Goal: Task Accomplishment & Management: Complete application form

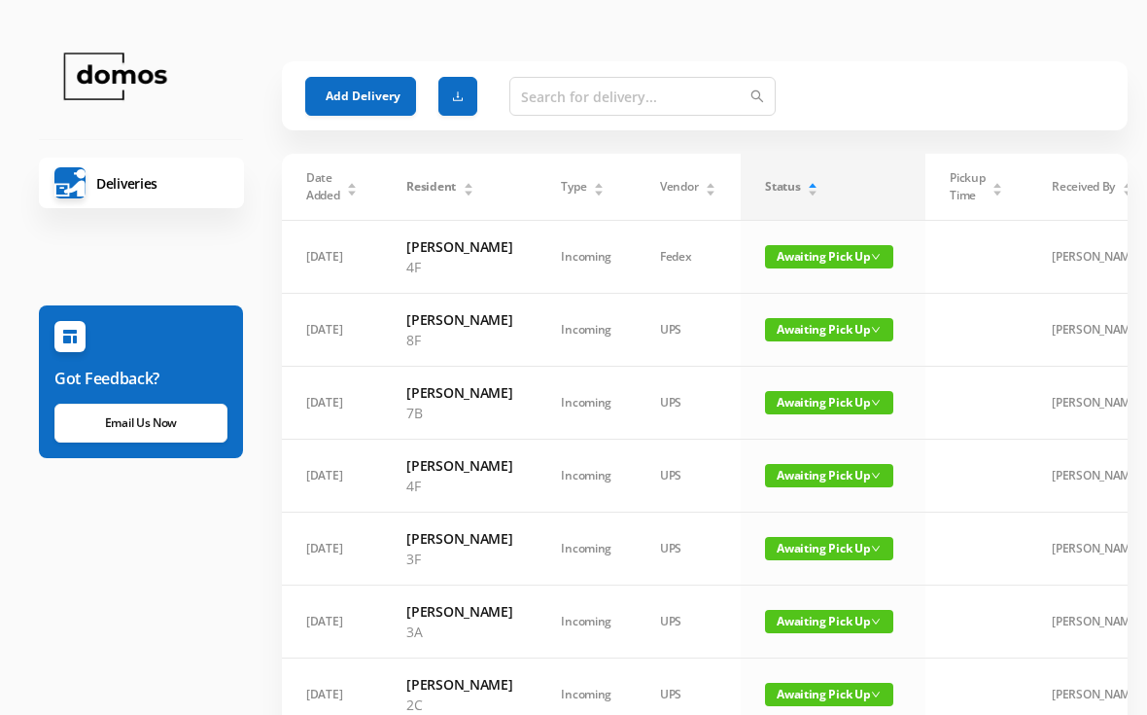
scroll to position [0, 228]
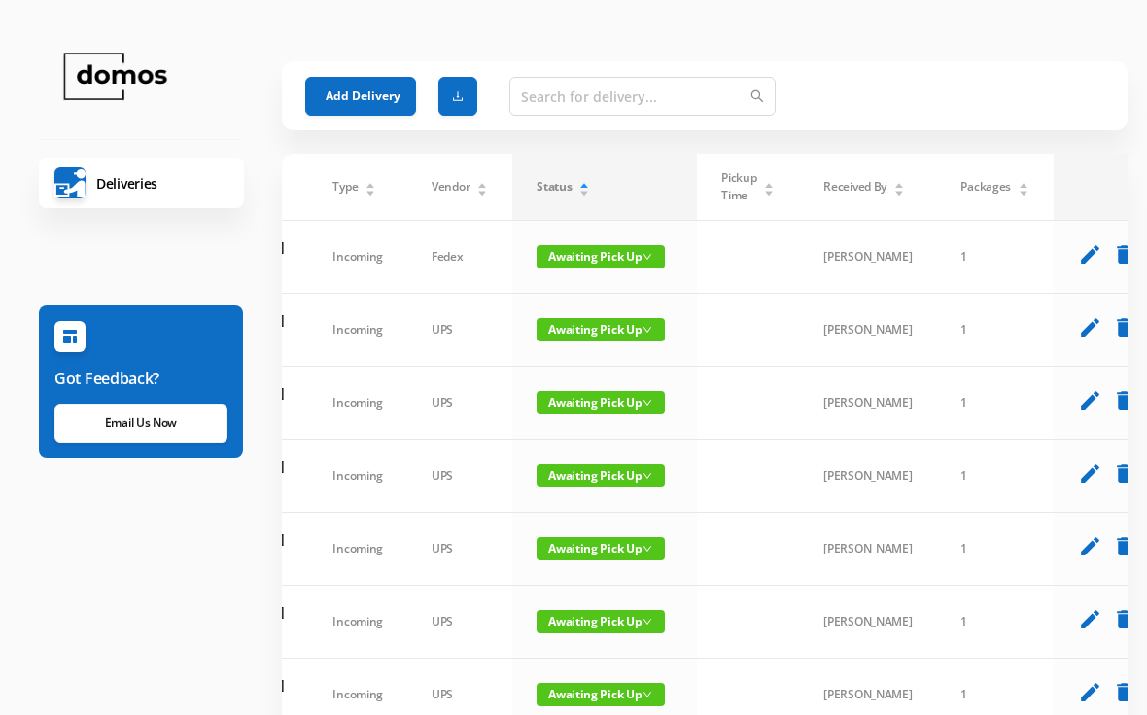
click at [352, 87] on button "Add Delivery" at bounding box center [360, 96] width 111 height 39
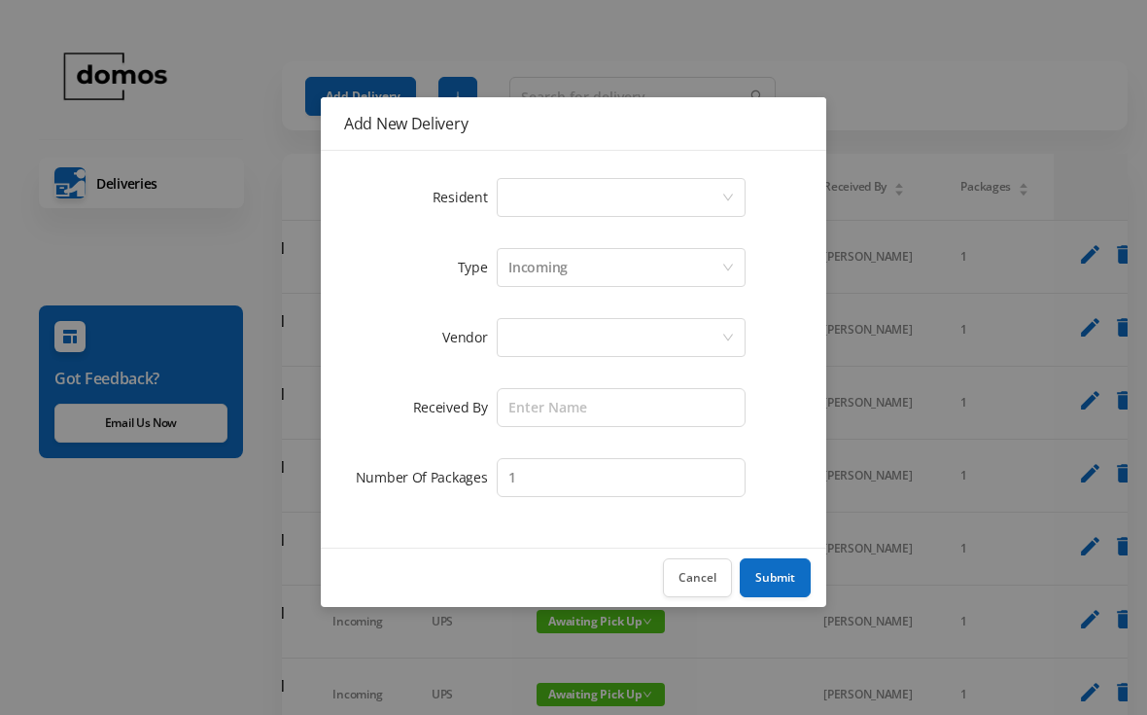
click at [559, 189] on div "Select a person" at bounding box center [614, 197] width 213 height 37
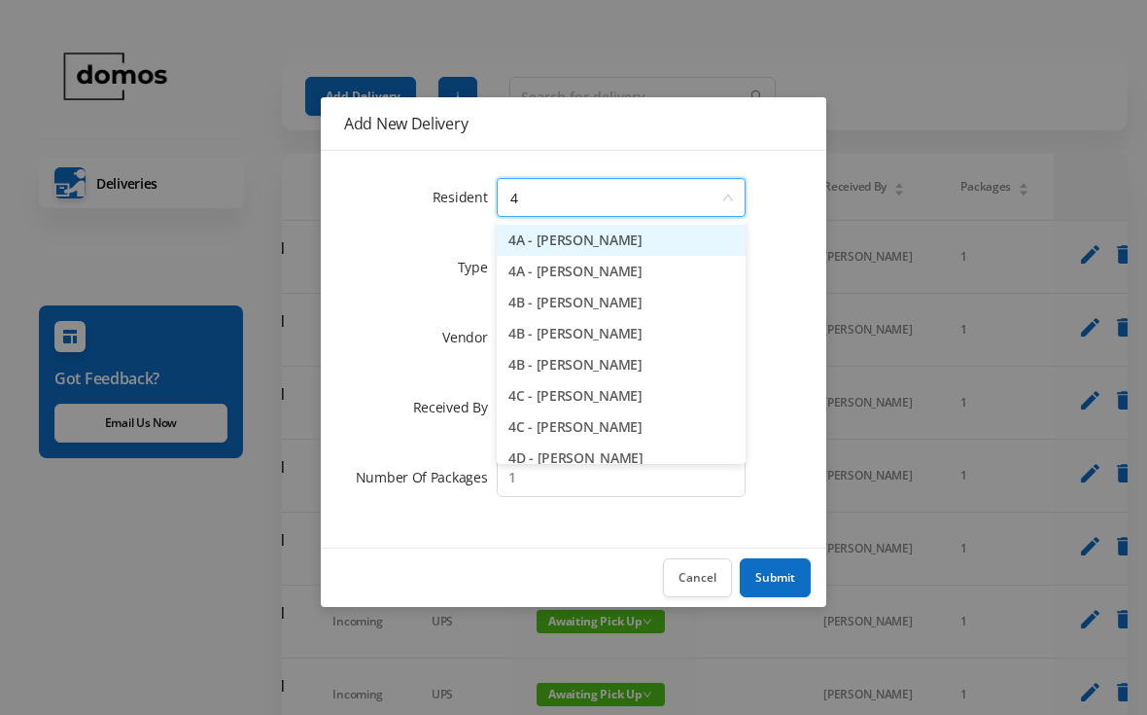
type input "4f"
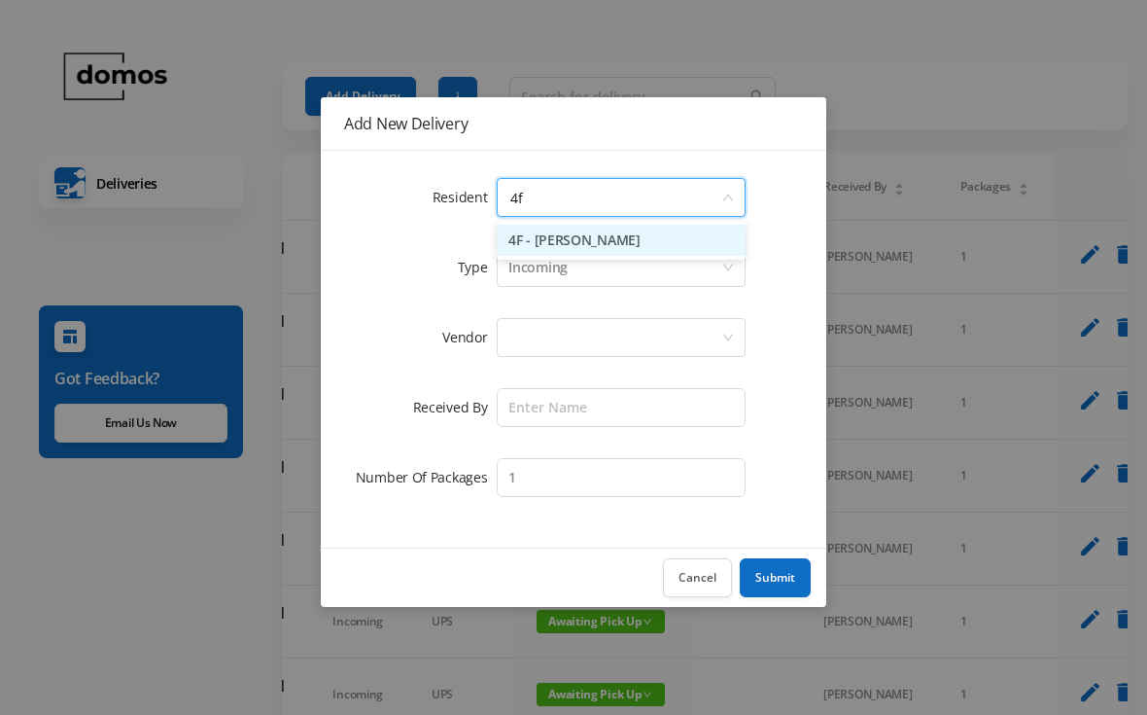
click at [614, 234] on li "4F - [PERSON_NAME]" at bounding box center [621, 240] width 249 height 31
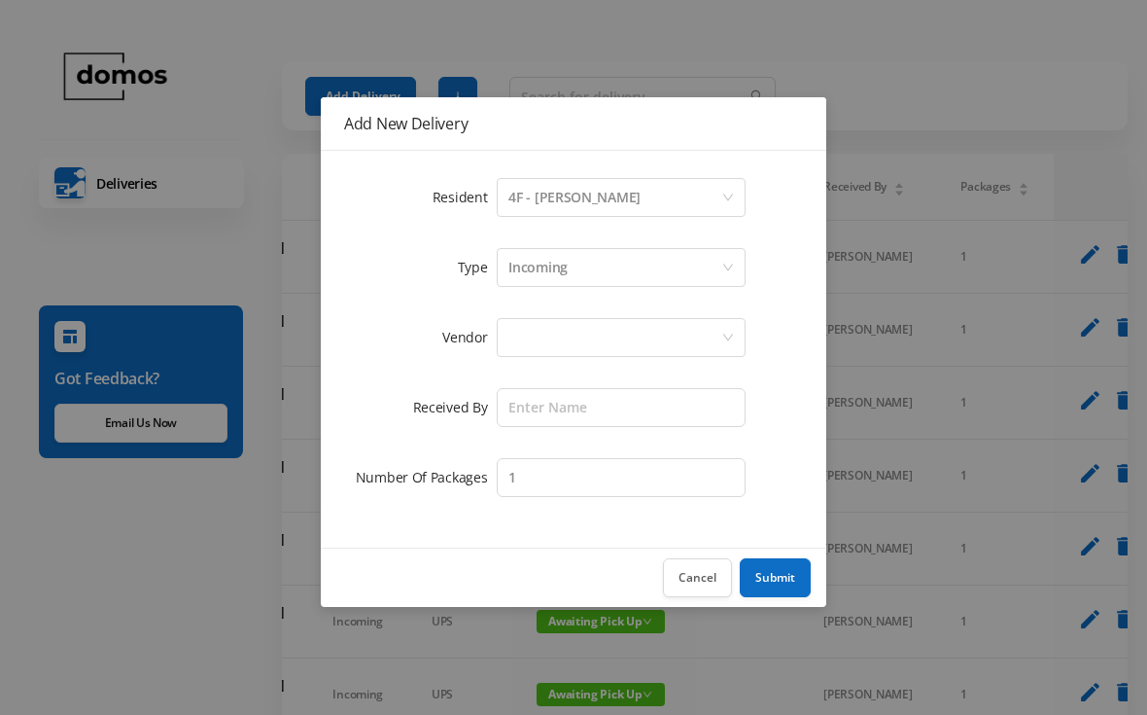
click at [609, 330] on div at bounding box center [614, 337] width 213 height 37
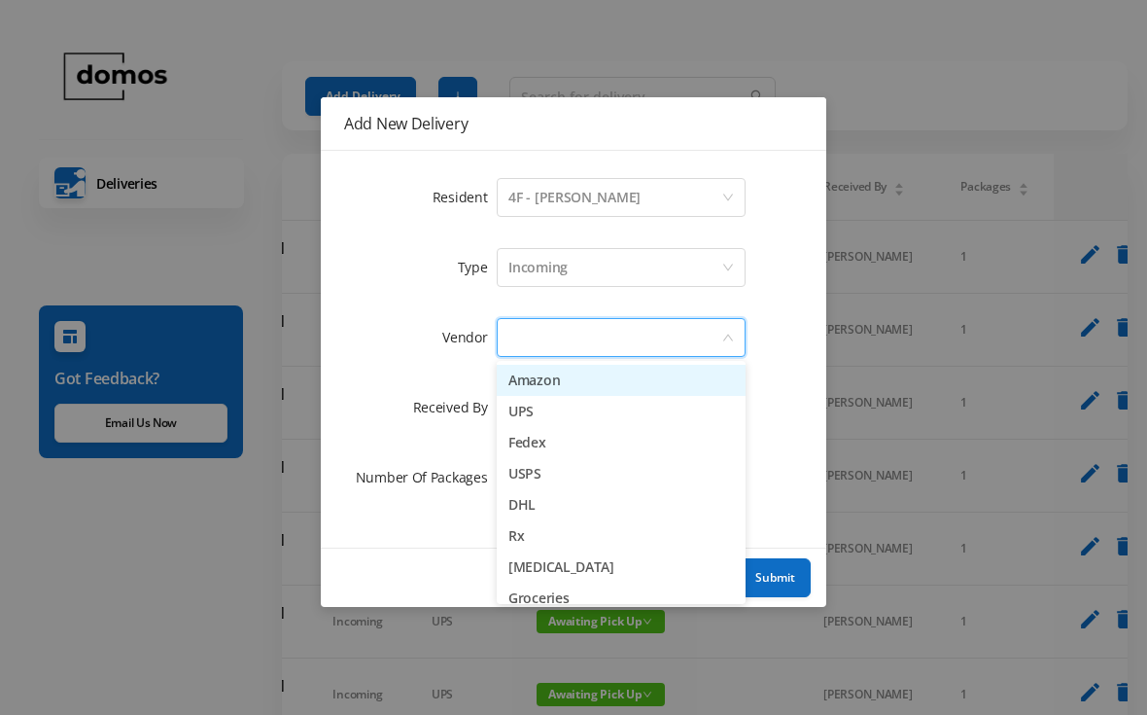
click at [555, 389] on li "Amazon" at bounding box center [621, 380] width 249 height 31
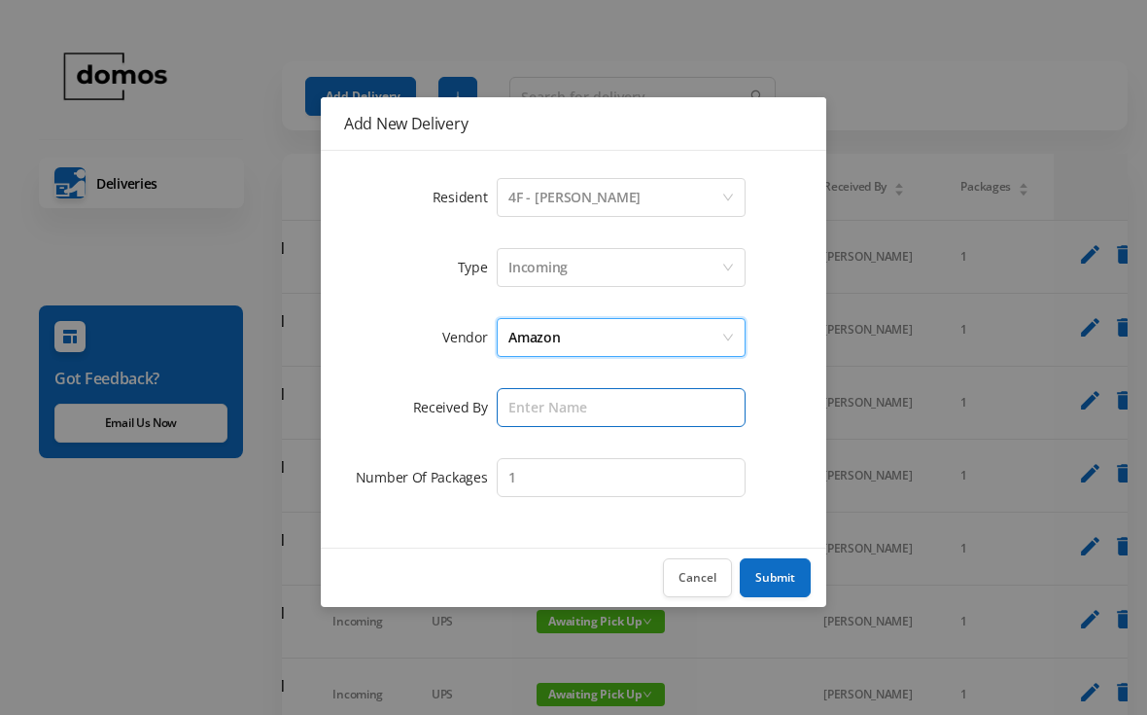
click at [594, 411] on input "text" at bounding box center [621, 407] width 249 height 39
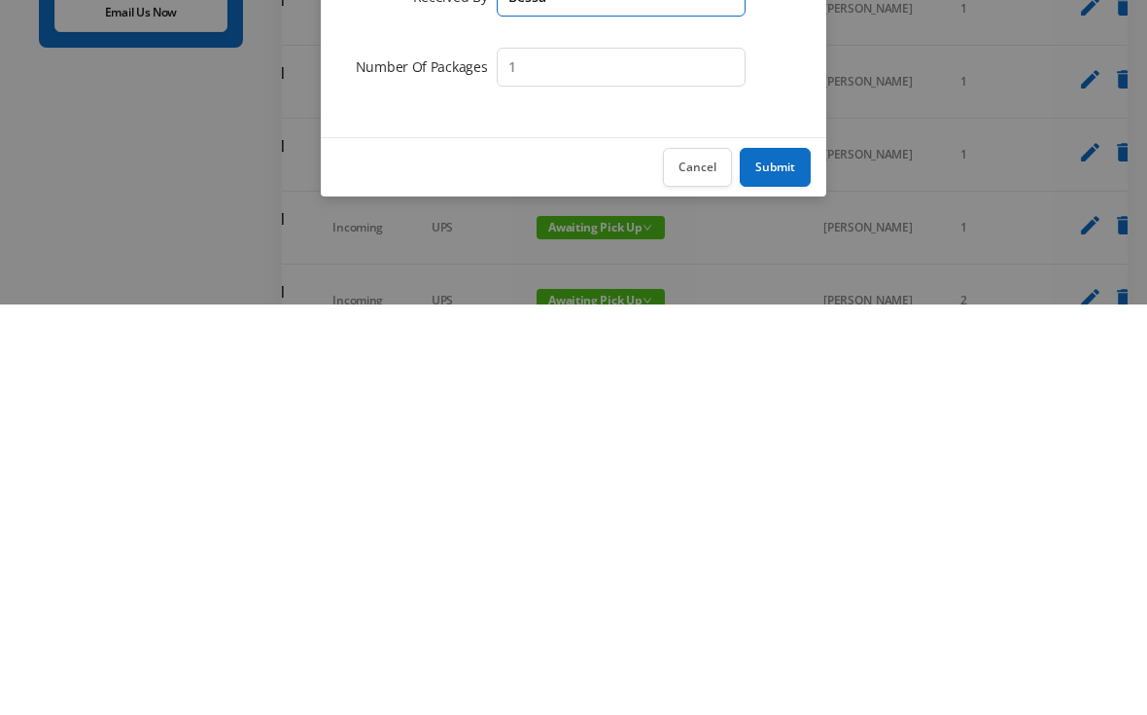
type input "Bessa"
click at [791, 558] on button "Submit" at bounding box center [775, 577] width 71 height 39
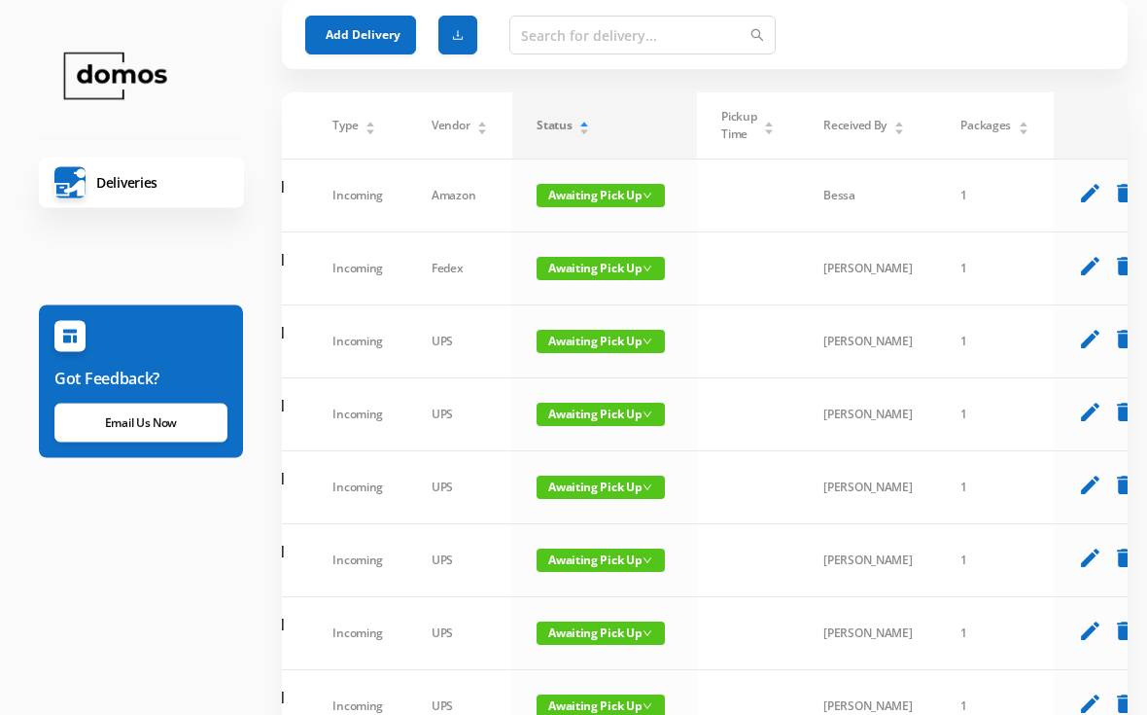
scroll to position [0, 0]
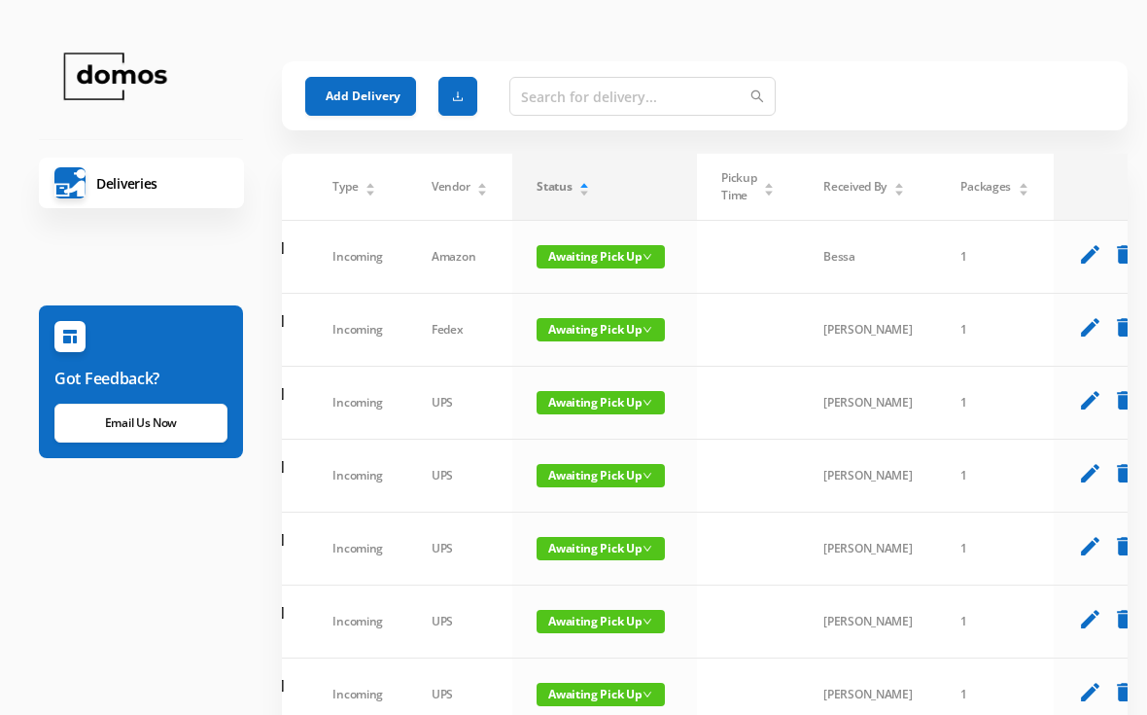
click at [381, 85] on button "Add Delivery" at bounding box center [360, 96] width 111 height 39
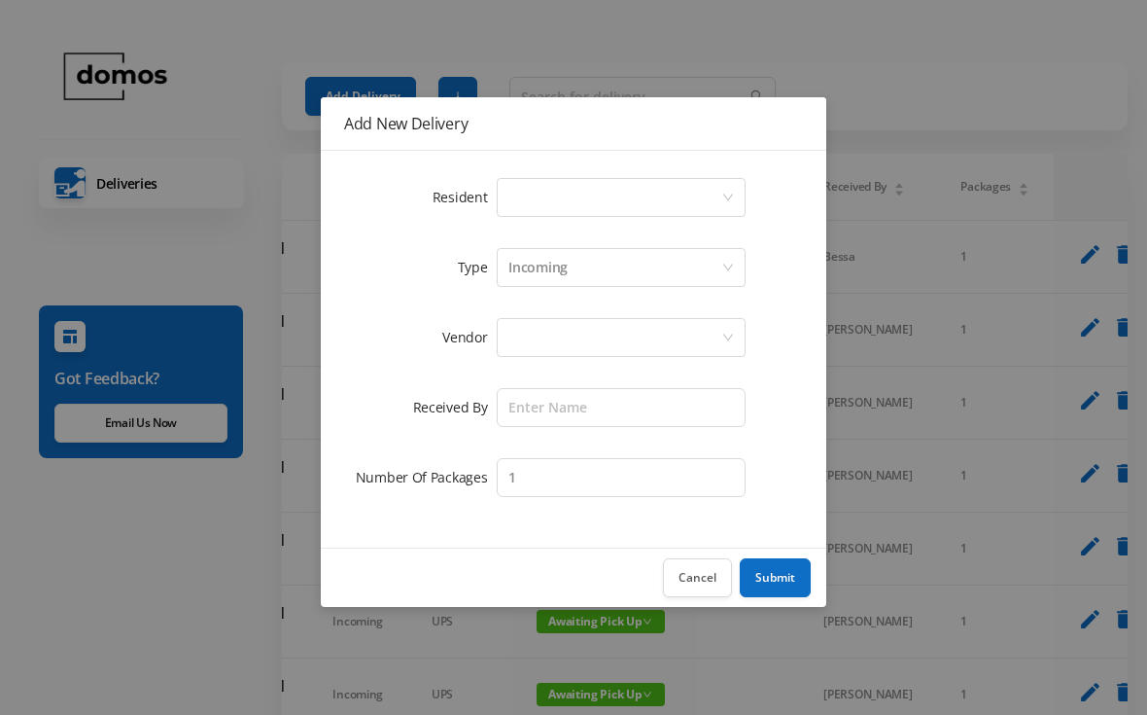
click at [548, 204] on div "Select a person" at bounding box center [614, 197] width 213 height 37
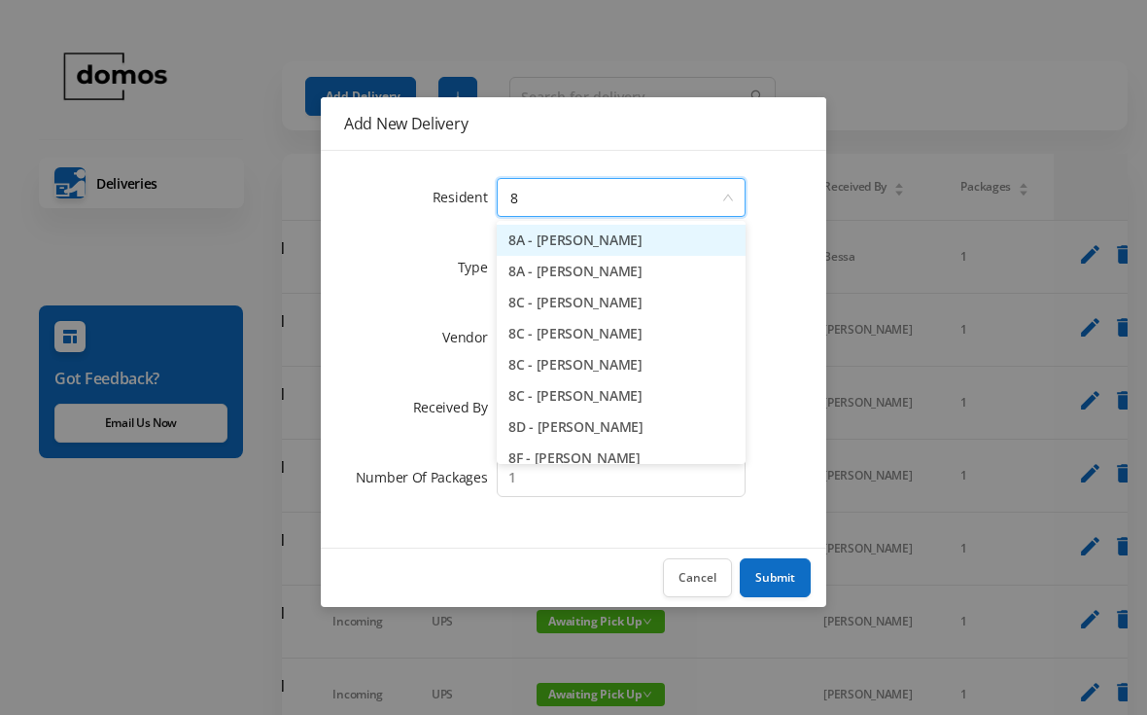
type input "8c"
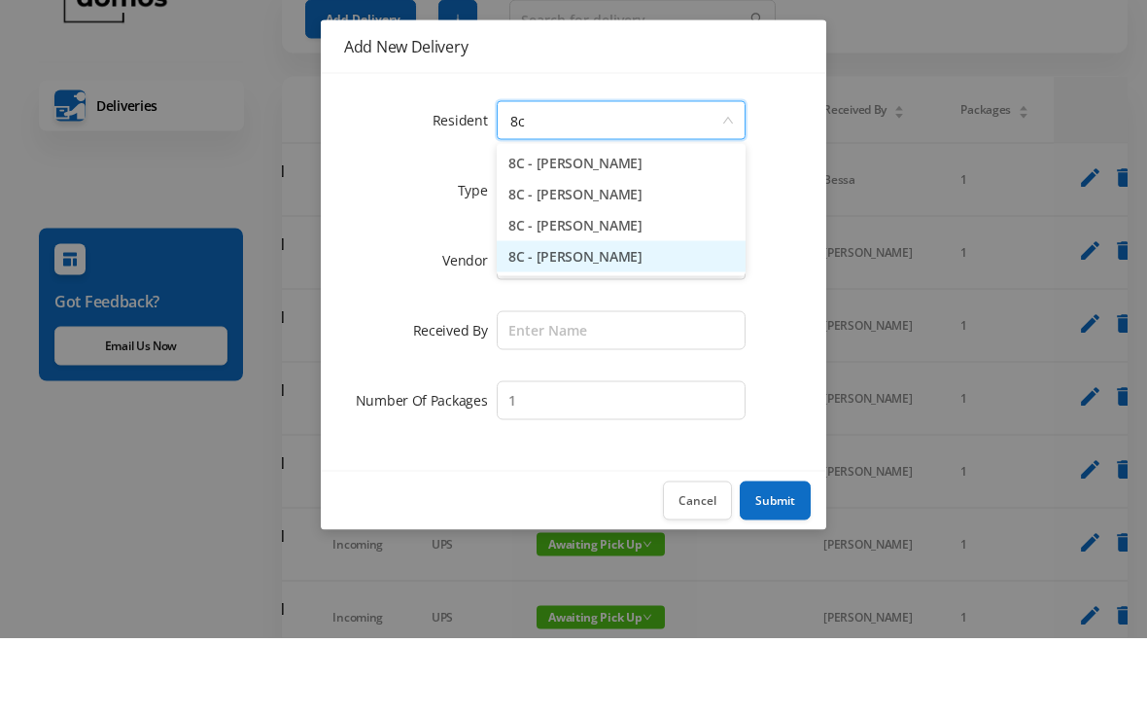
click at [656, 318] on li "8C - [PERSON_NAME]" at bounding box center [621, 333] width 249 height 31
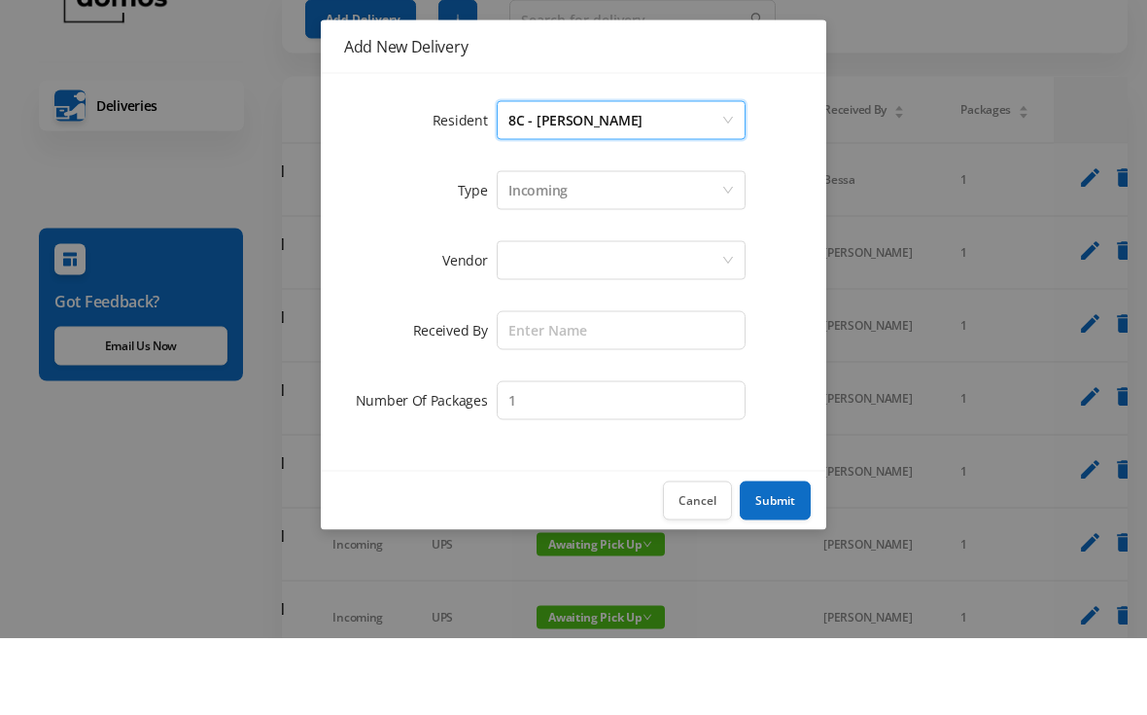
scroll to position [78, 0]
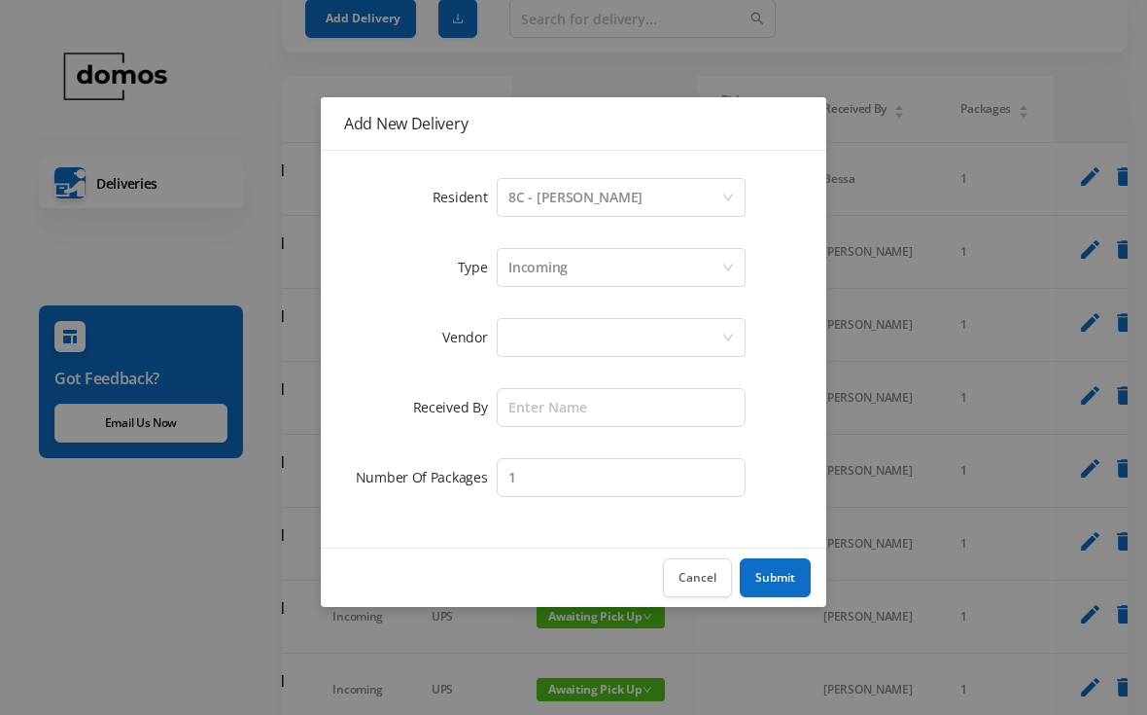
click at [590, 344] on div at bounding box center [614, 337] width 213 height 37
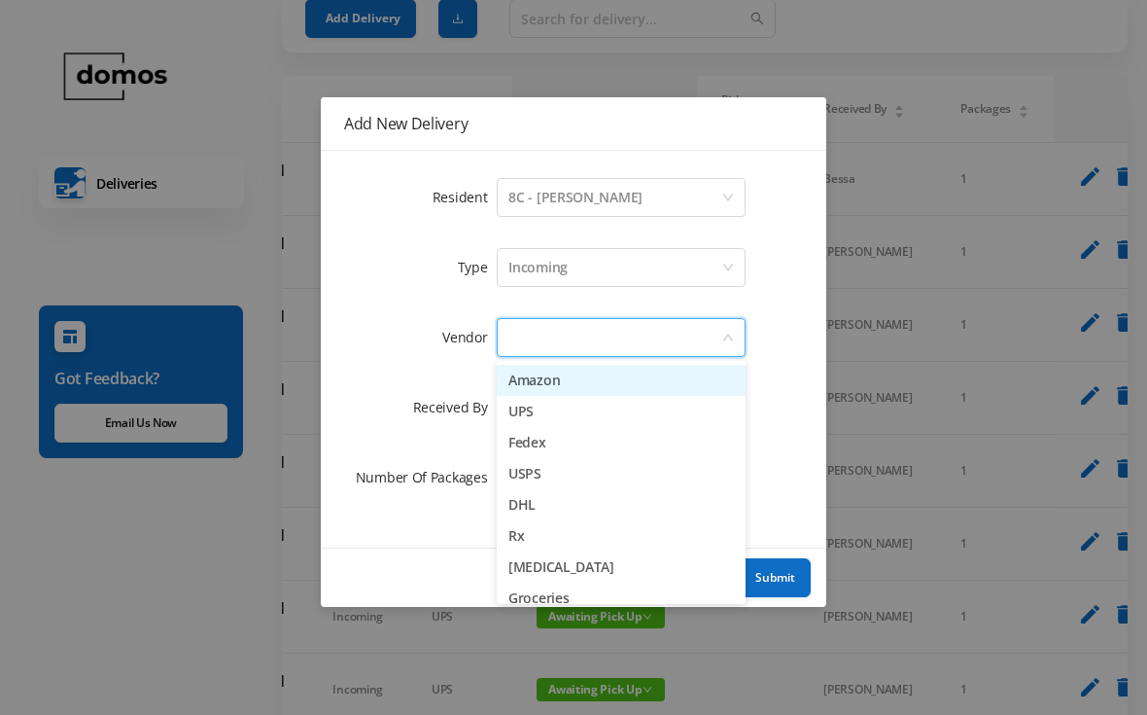
click at [571, 381] on li "Amazon" at bounding box center [621, 380] width 249 height 31
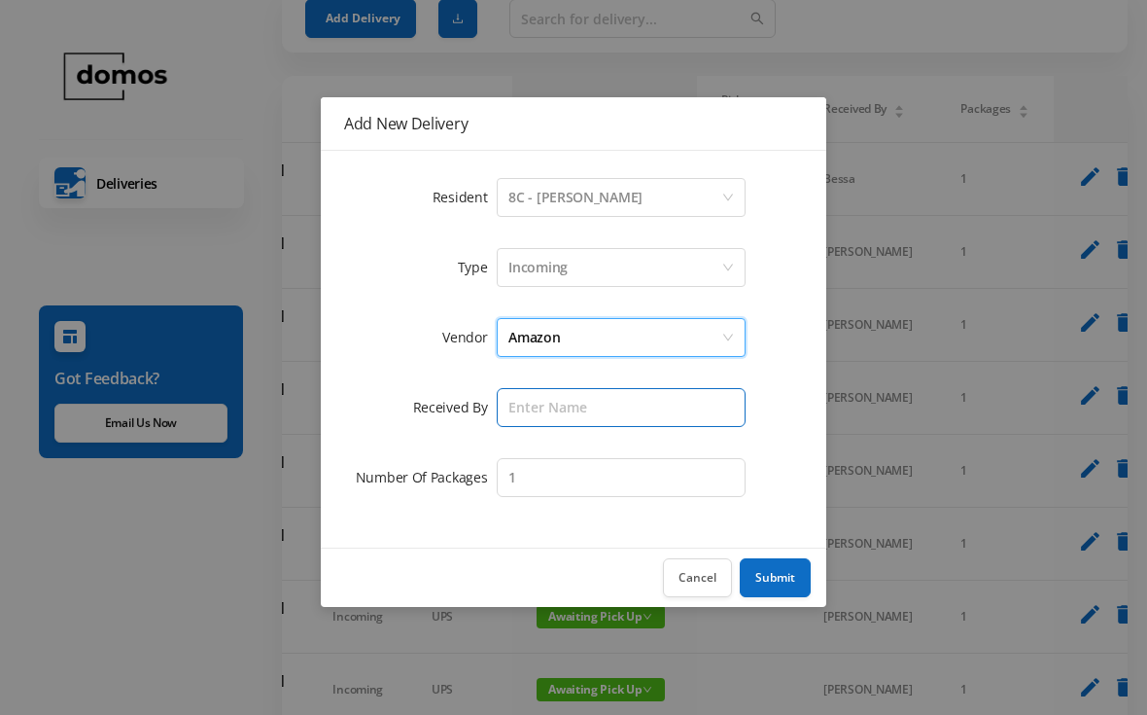
click at [610, 398] on input "text" at bounding box center [621, 407] width 249 height 39
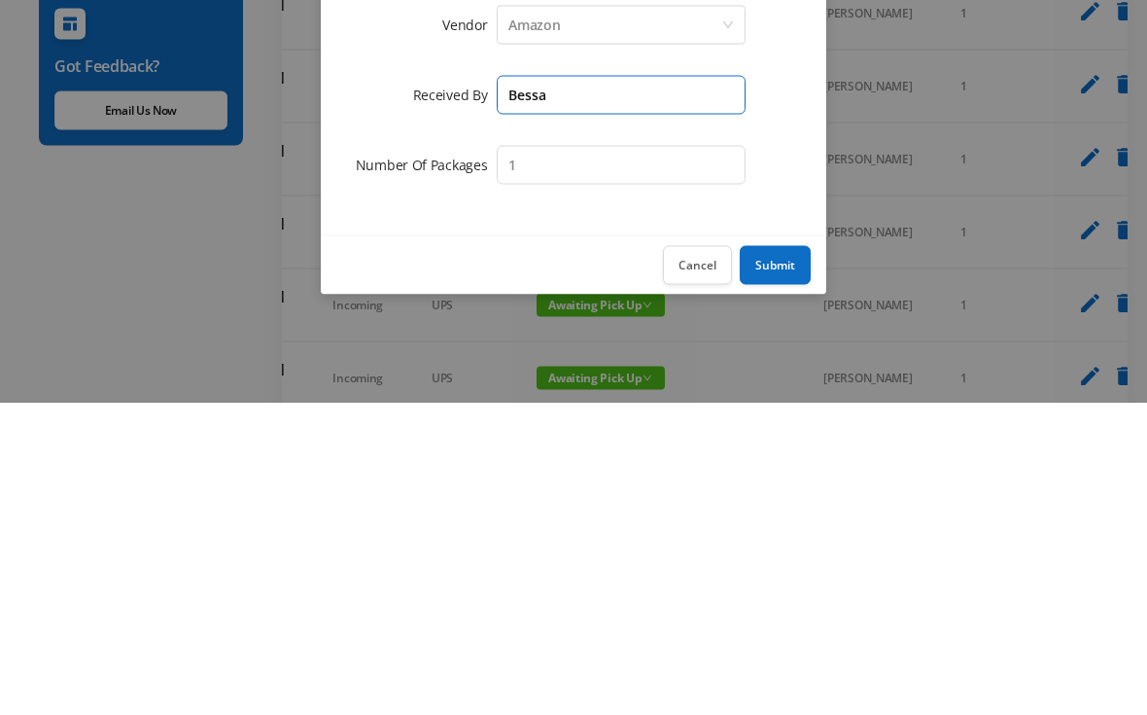
type input "Bessa"
click at [780, 558] on button "Submit" at bounding box center [775, 577] width 71 height 39
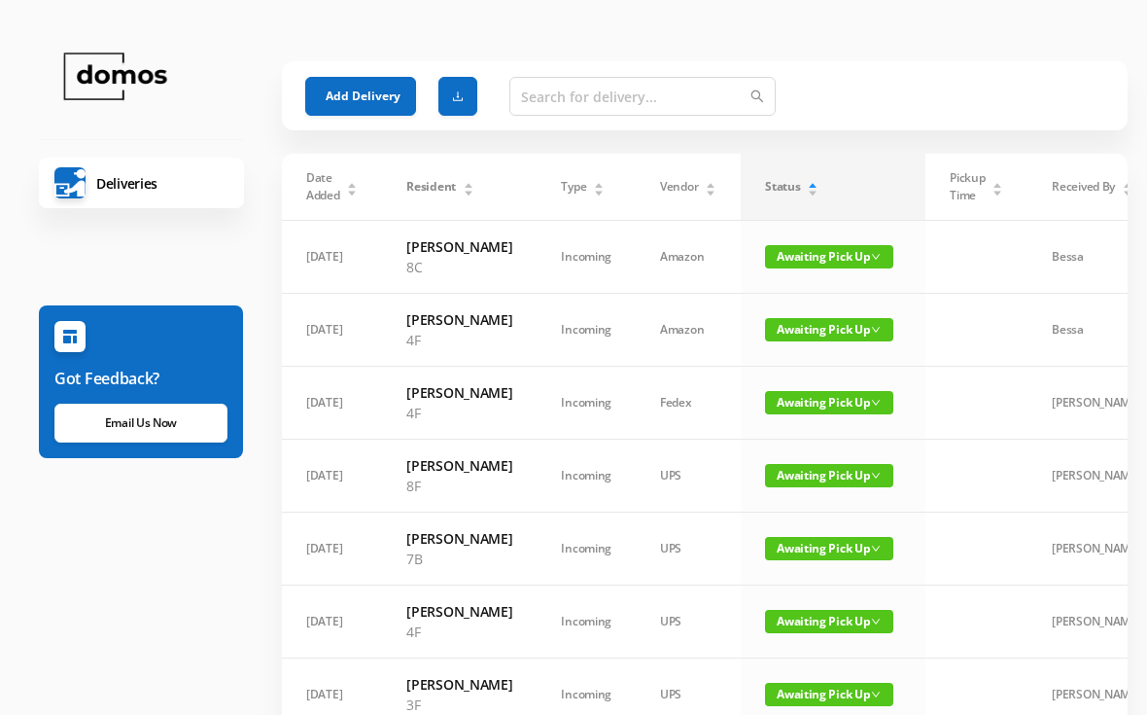
scroll to position [0, 0]
click at [365, 96] on button "Add Delivery" at bounding box center [360, 96] width 111 height 39
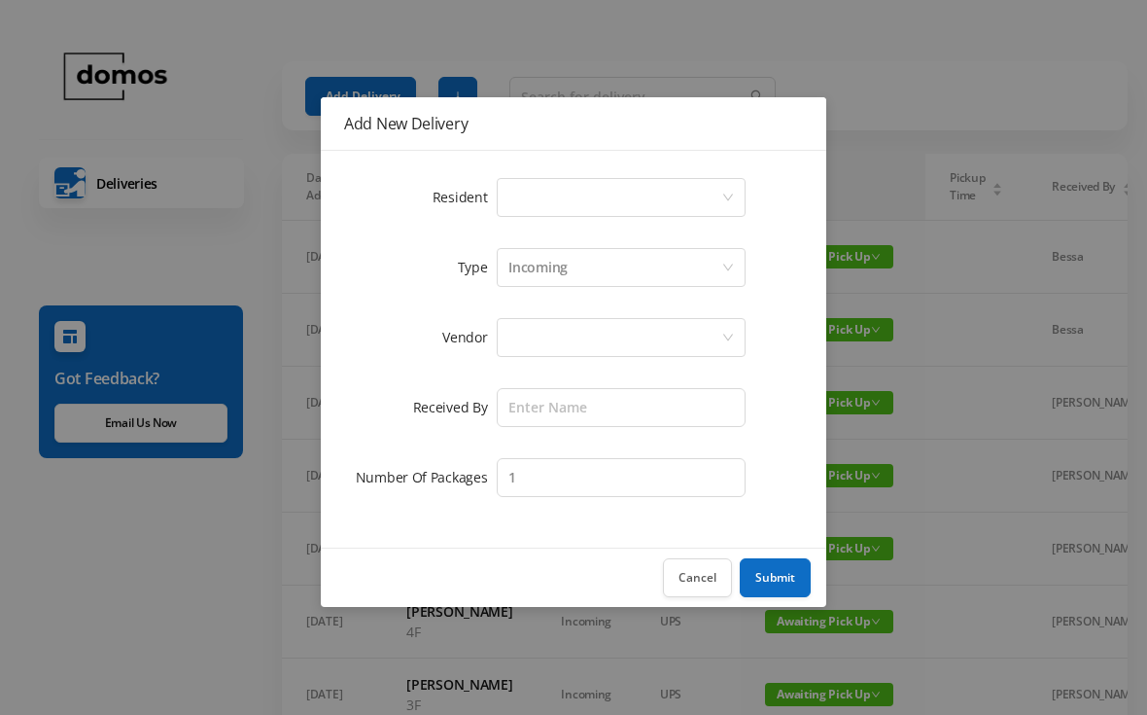
click at [633, 202] on div "Select a person" at bounding box center [614, 197] width 213 height 37
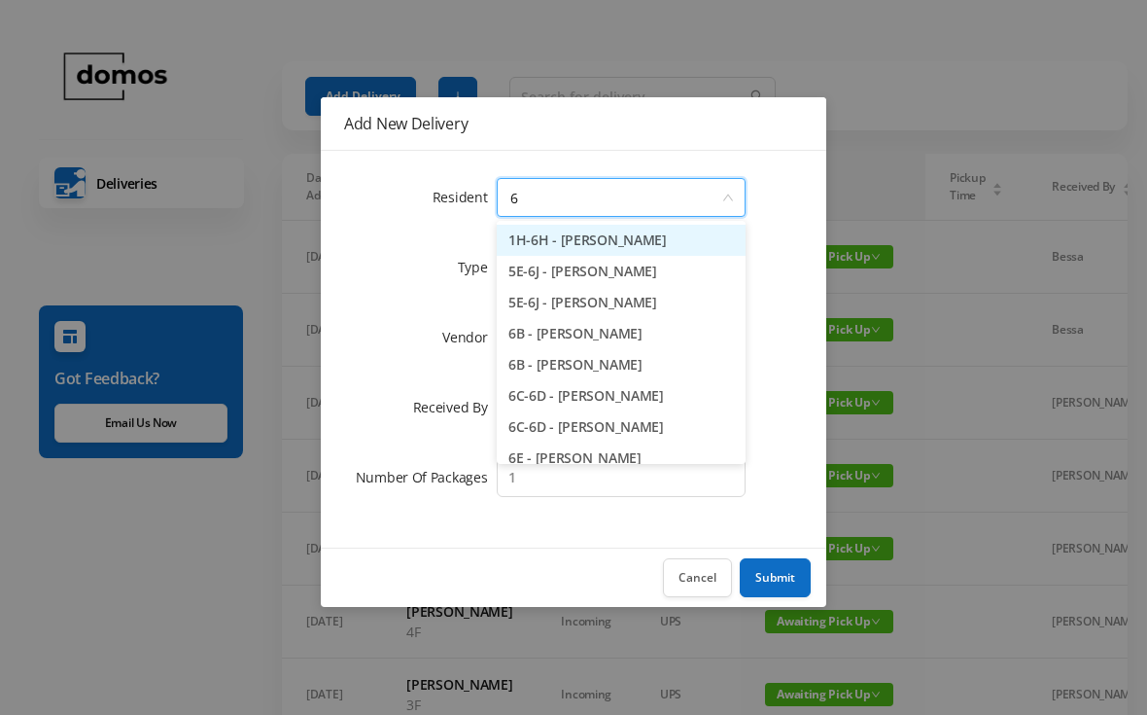
type input "6h"
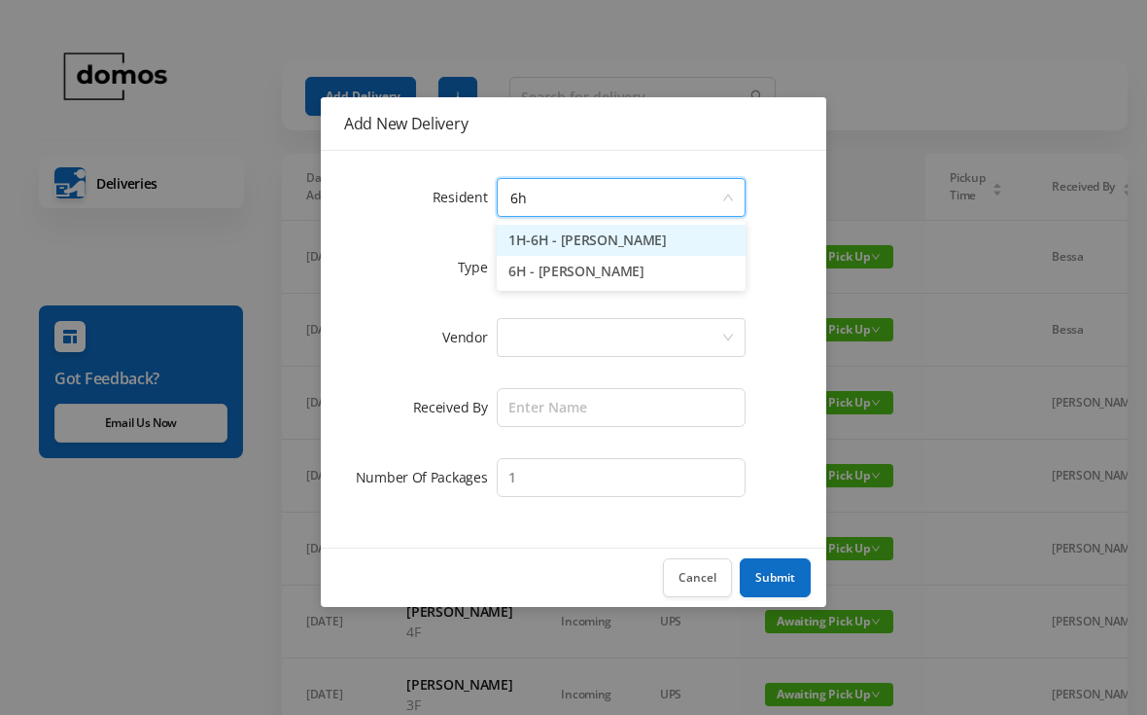
click at [622, 284] on li "6H - [PERSON_NAME]" at bounding box center [621, 271] width 249 height 31
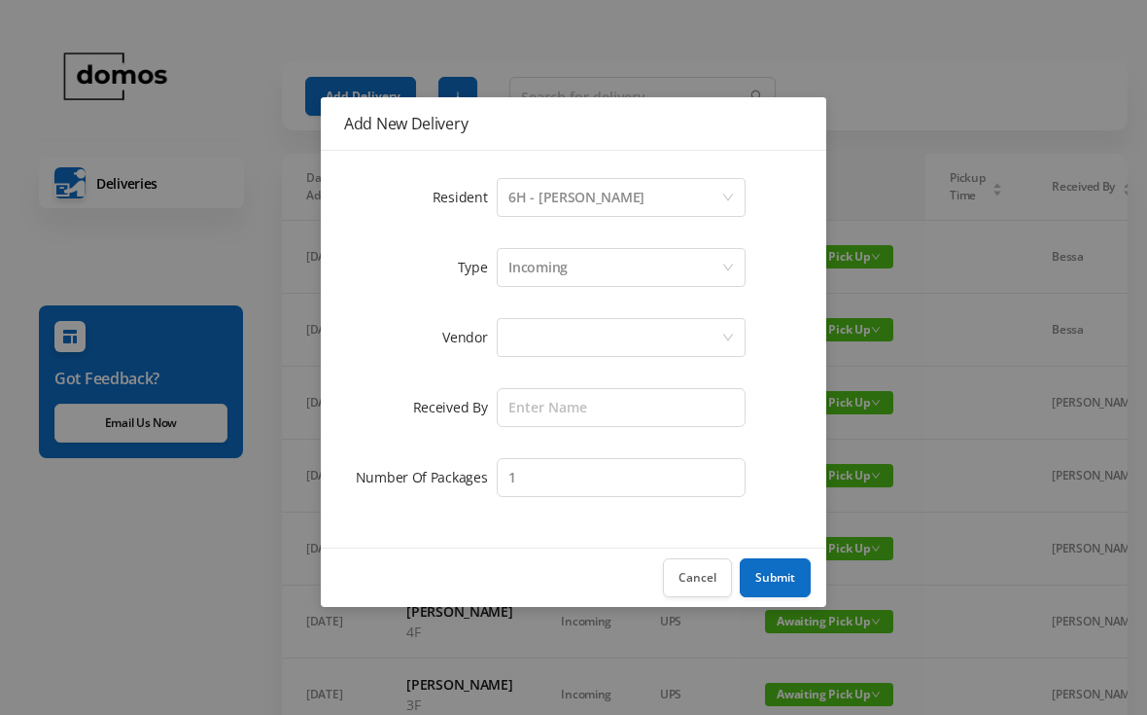
click at [614, 339] on div at bounding box center [614, 337] width 213 height 37
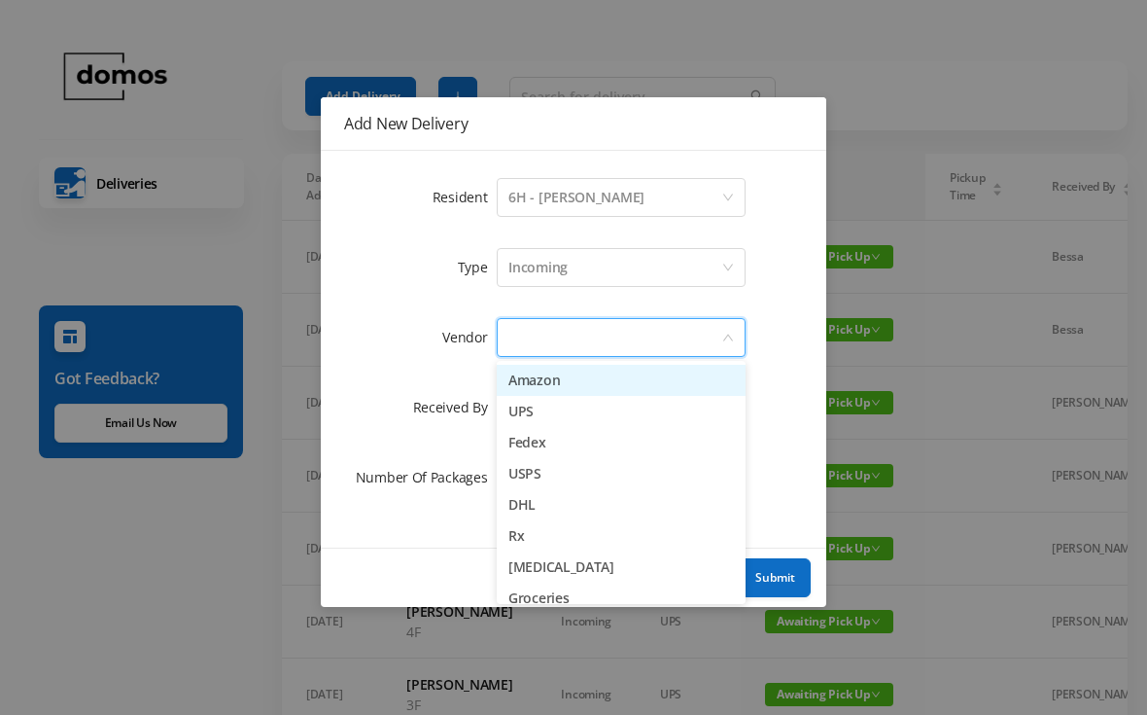
click at [582, 380] on li "Amazon" at bounding box center [621, 380] width 249 height 31
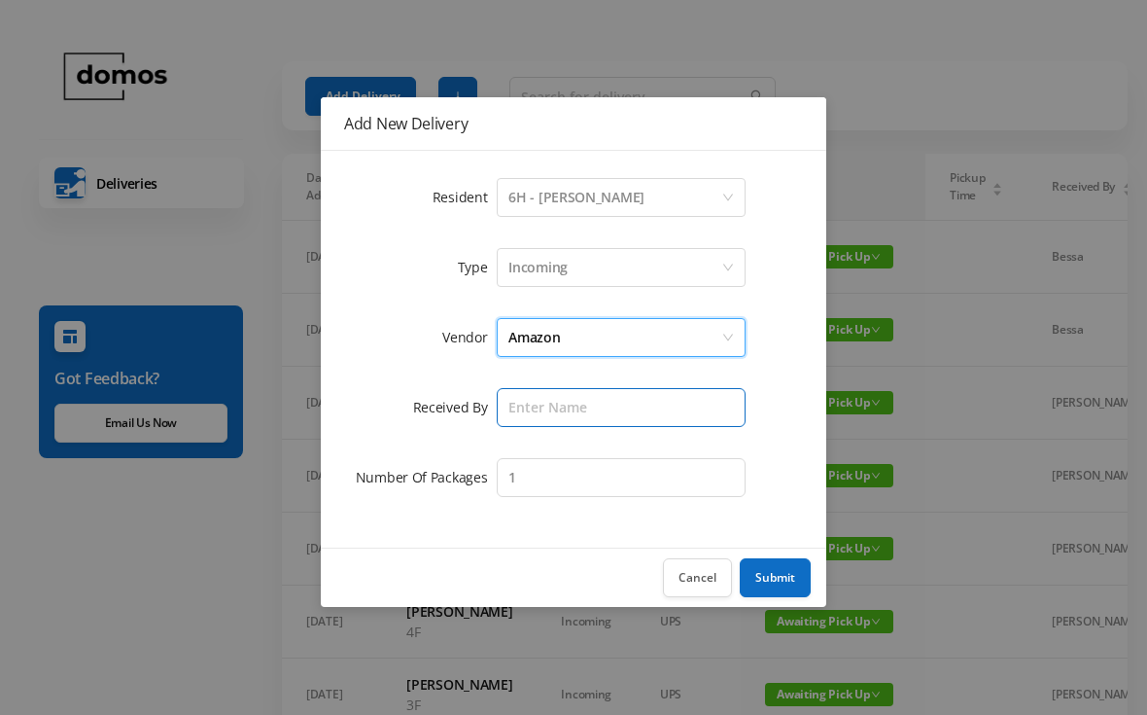
click at [627, 398] on input "text" at bounding box center [621, 407] width 249 height 39
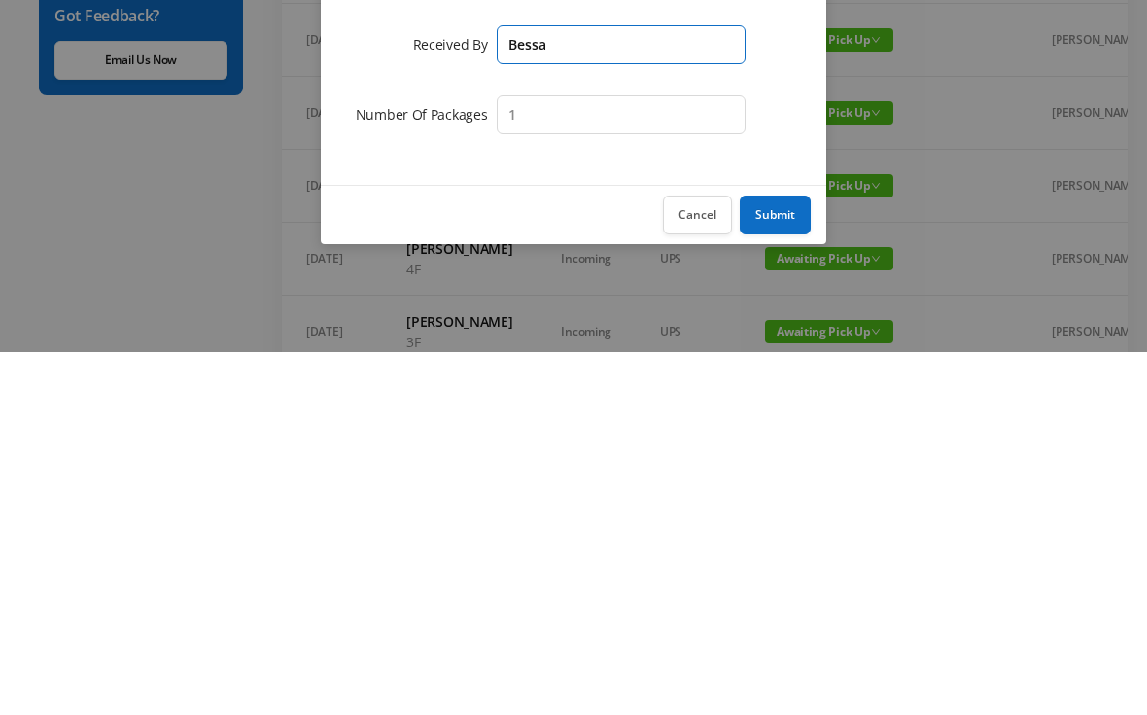
type input "Bessa"
click at [791, 558] on button "Submit" at bounding box center [775, 577] width 71 height 39
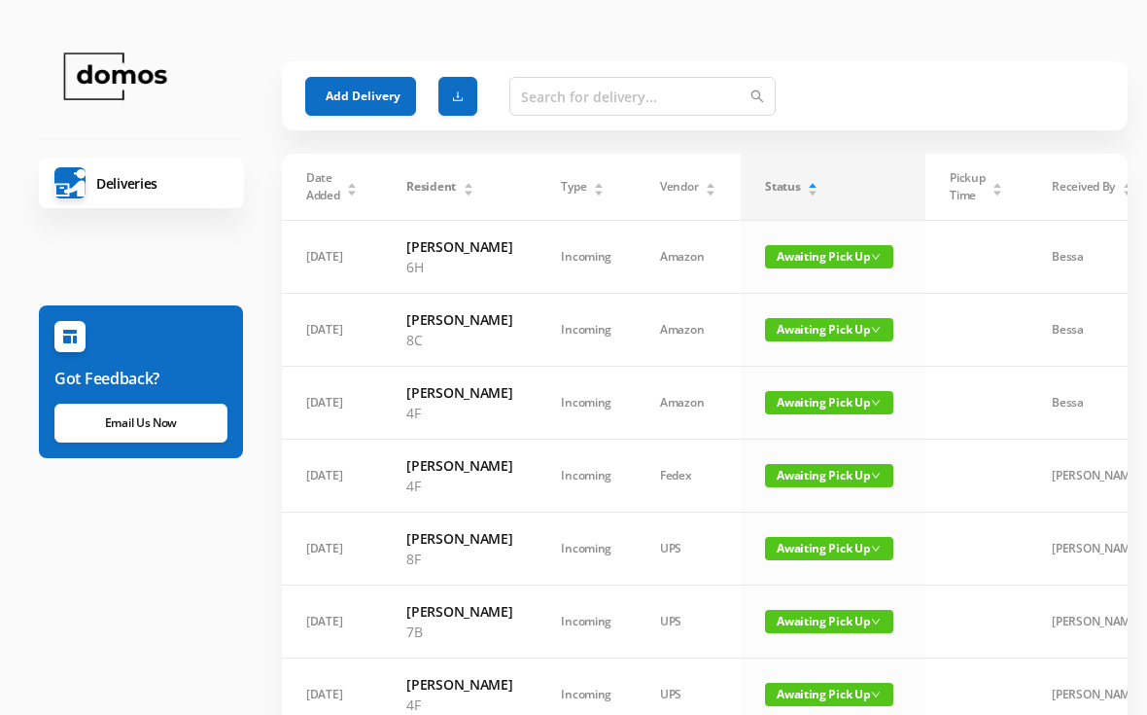
click at [365, 82] on button "Add Delivery" at bounding box center [360, 96] width 111 height 39
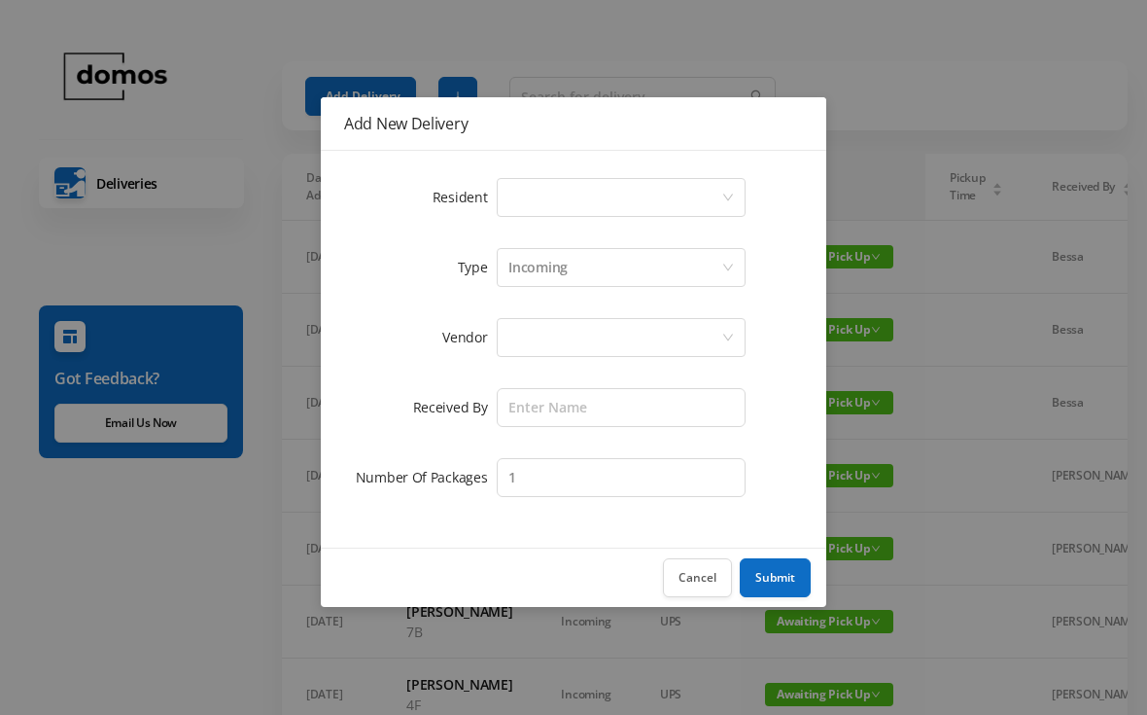
click at [637, 191] on div "Select a person" at bounding box center [614, 197] width 213 height 37
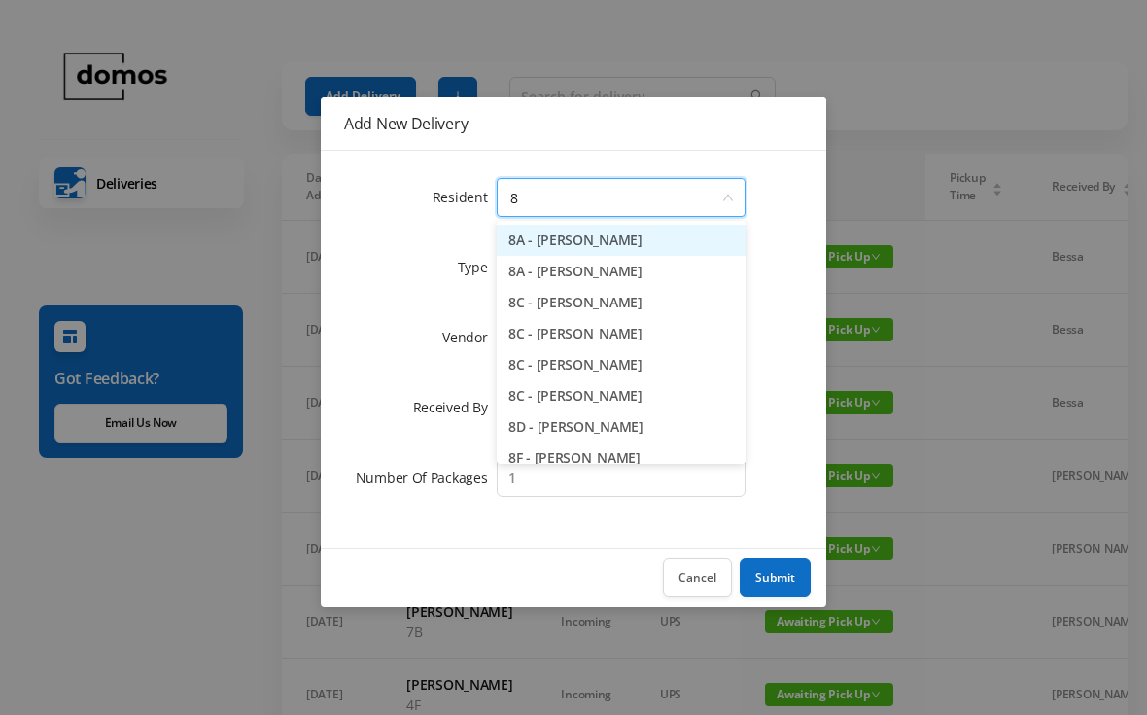
type input "8h"
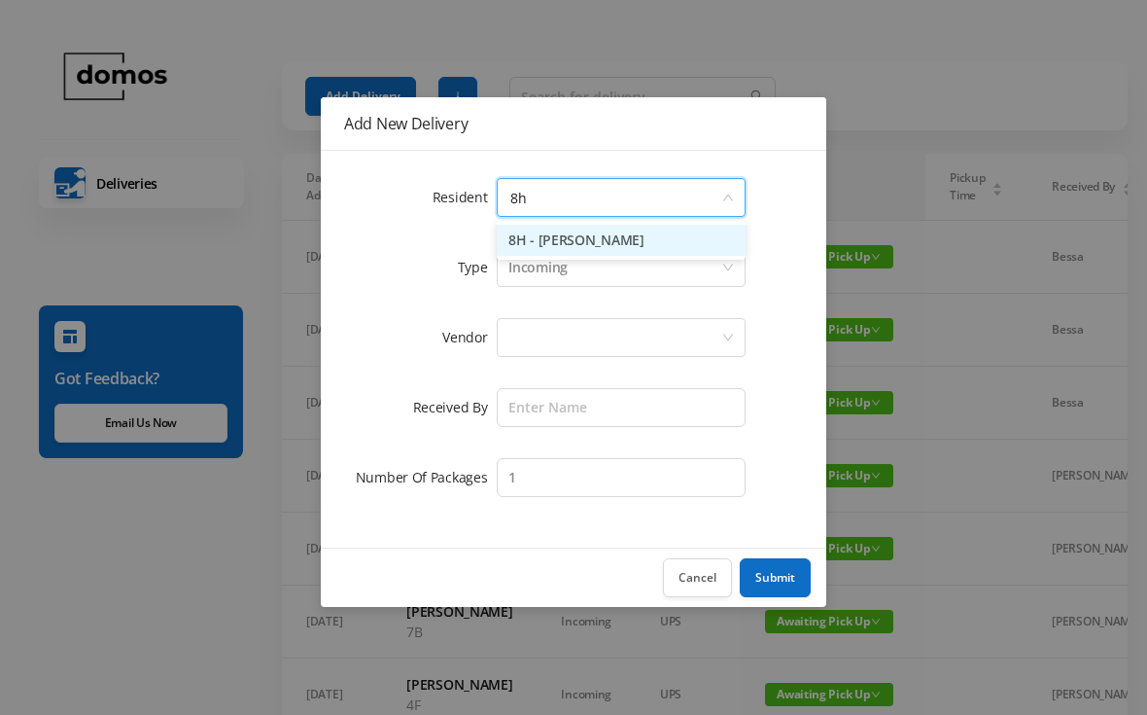
click at [620, 238] on li "8H - [PERSON_NAME]" at bounding box center [621, 240] width 249 height 31
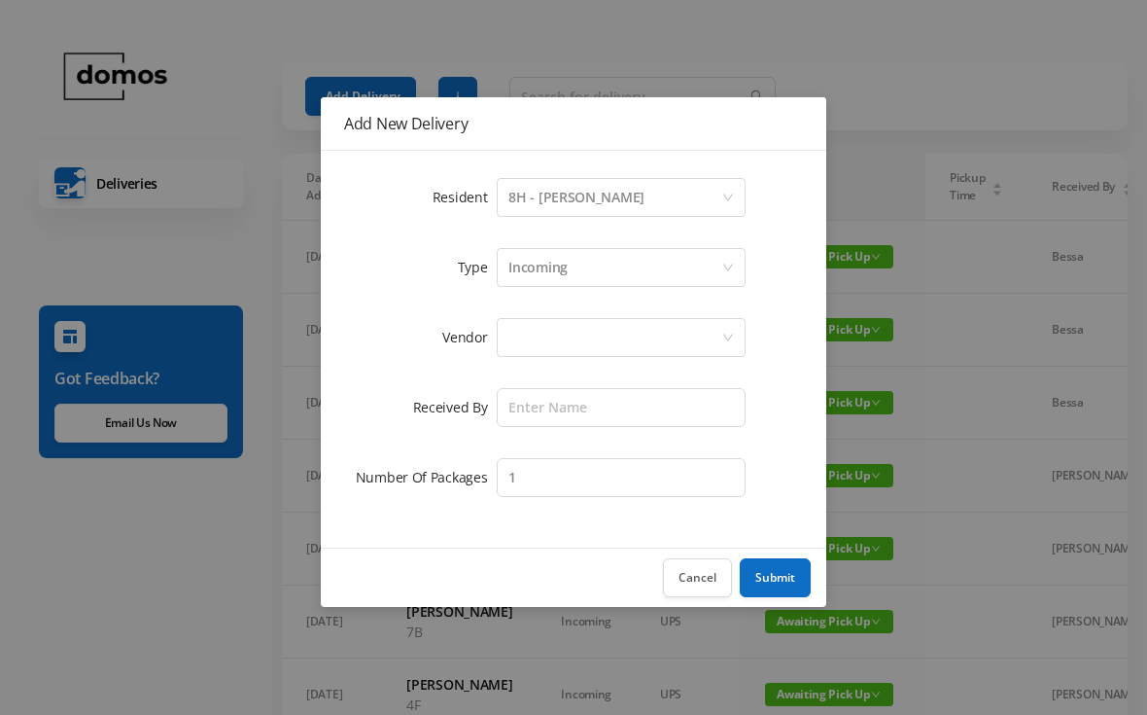
click at [645, 337] on div at bounding box center [614, 337] width 213 height 37
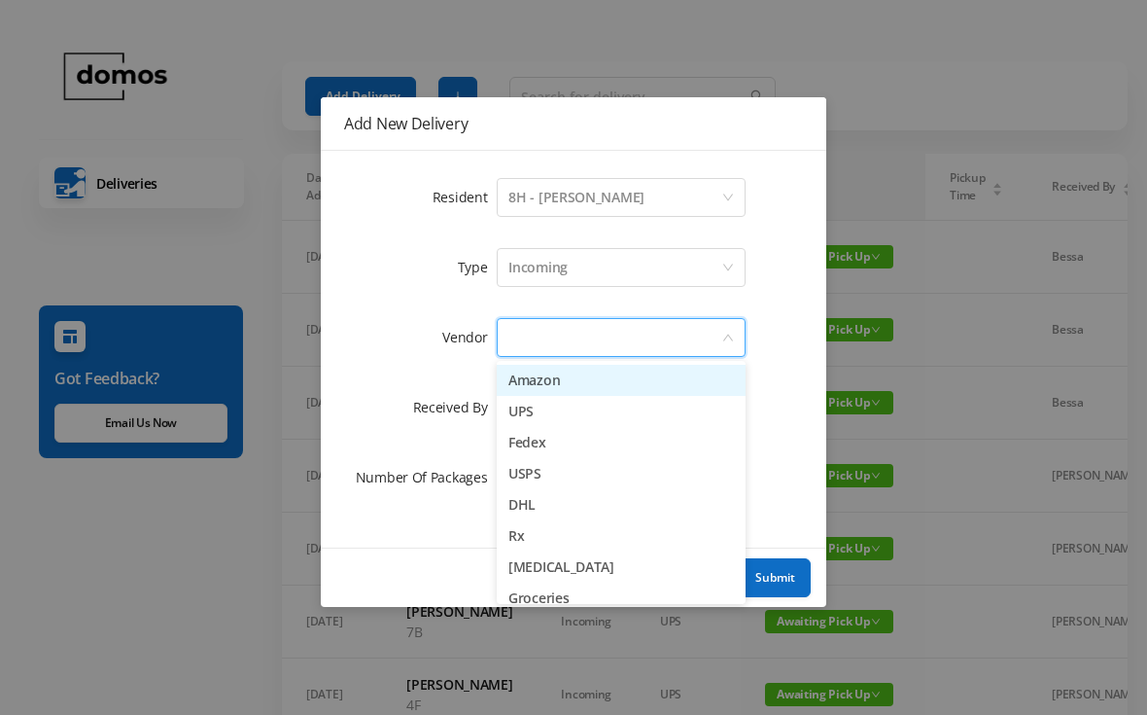
click at [551, 478] on li "USPS" at bounding box center [621, 473] width 249 height 31
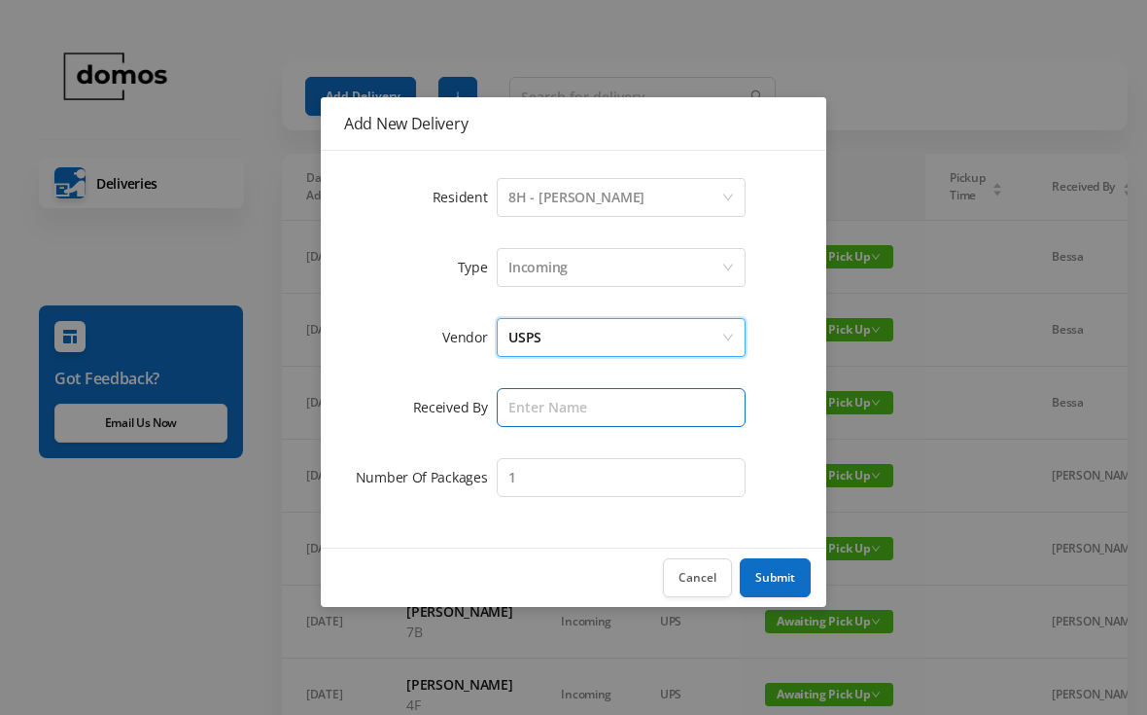
click at [627, 409] on input "text" at bounding box center [621, 407] width 249 height 39
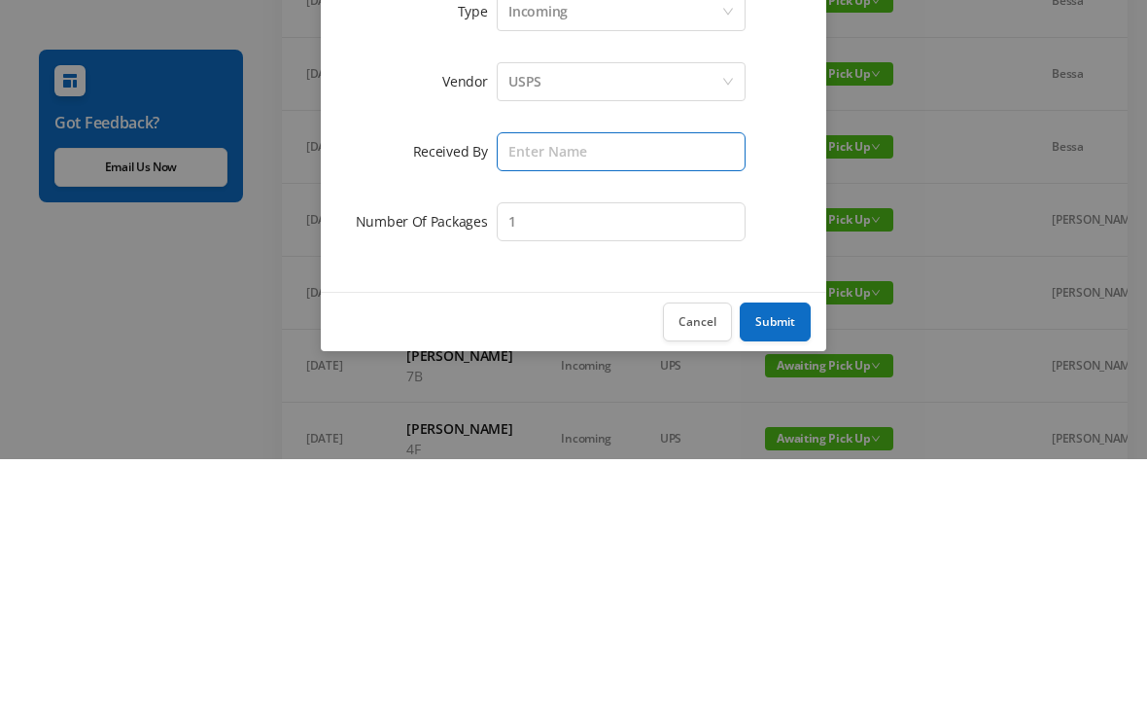
type input "N"
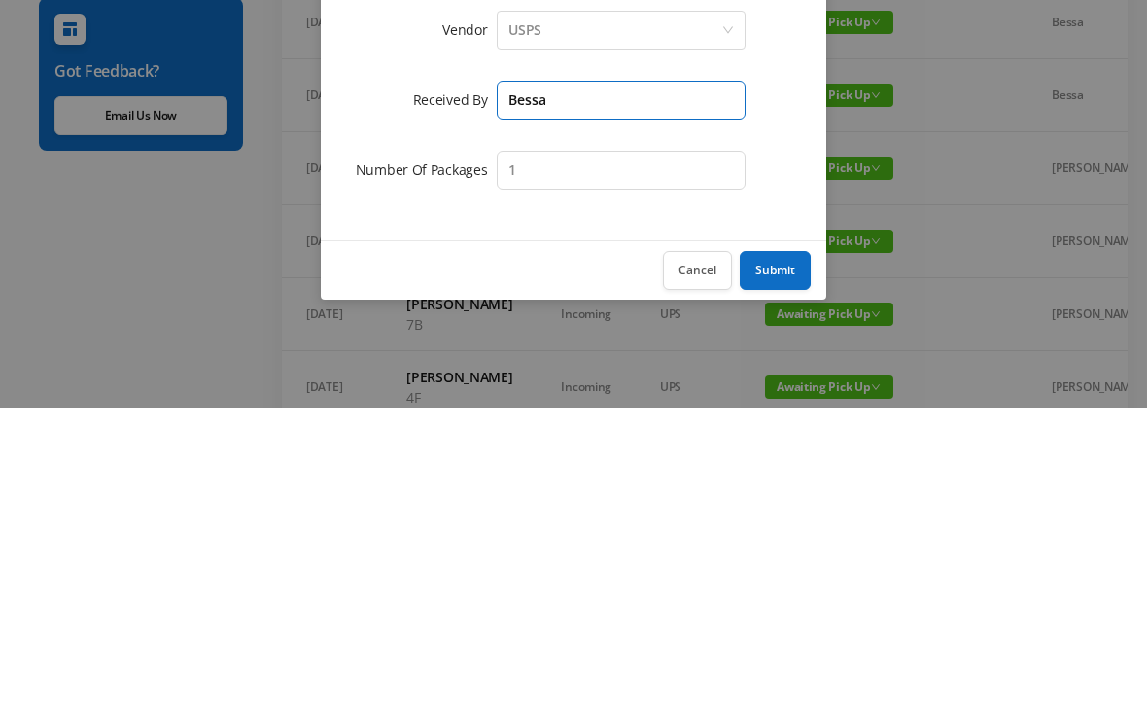
type input "Bessa"
click at [788, 558] on button "Submit" at bounding box center [775, 577] width 71 height 39
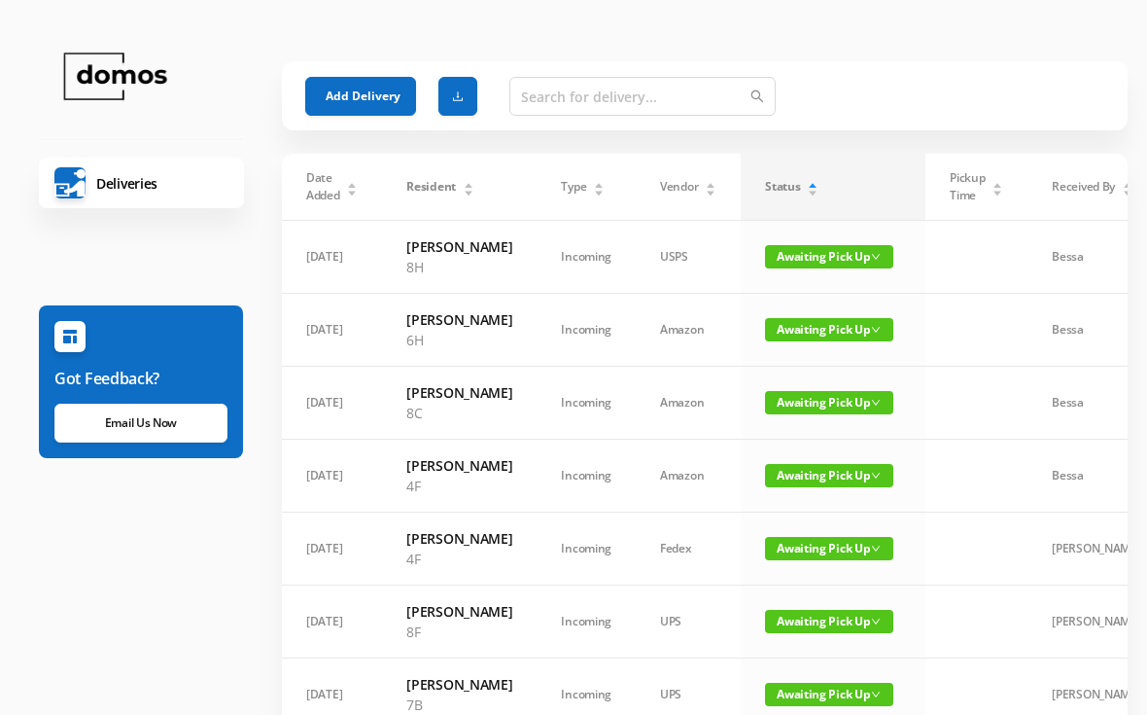
click at [385, 98] on button "Add Delivery" at bounding box center [360, 96] width 111 height 39
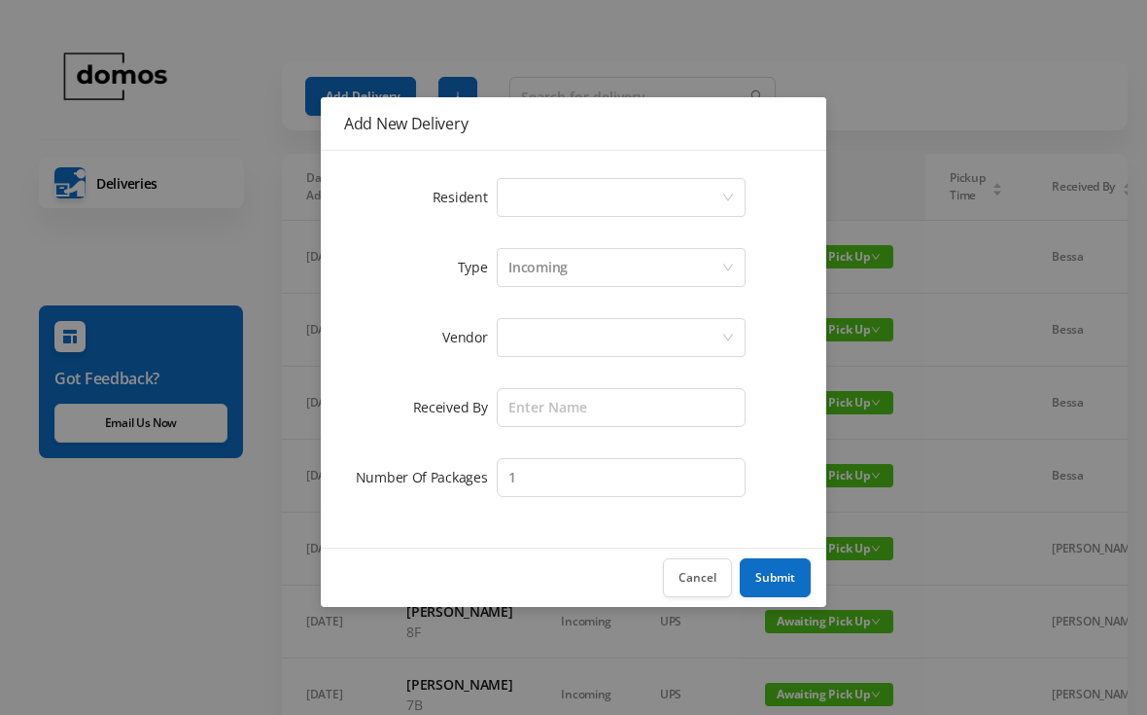
click at [609, 189] on div "Select a person" at bounding box center [614, 197] width 213 height 37
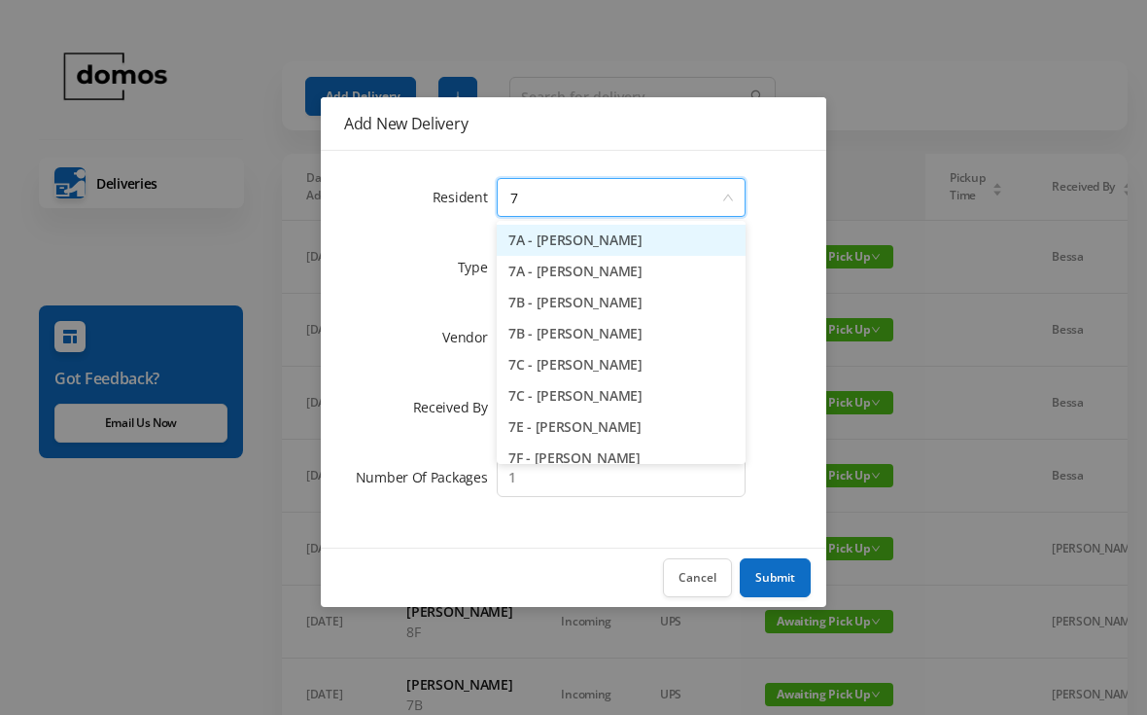
type input "7a"
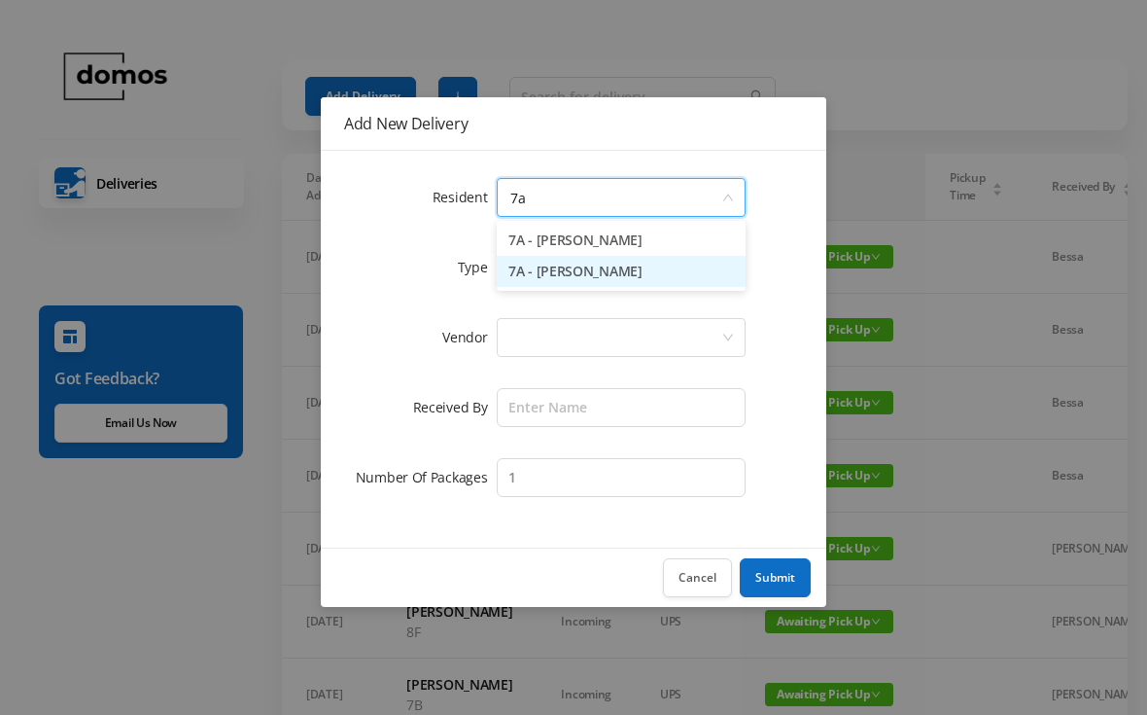
click at [605, 274] on li "7A - [PERSON_NAME]" at bounding box center [621, 271] width 249 height 31
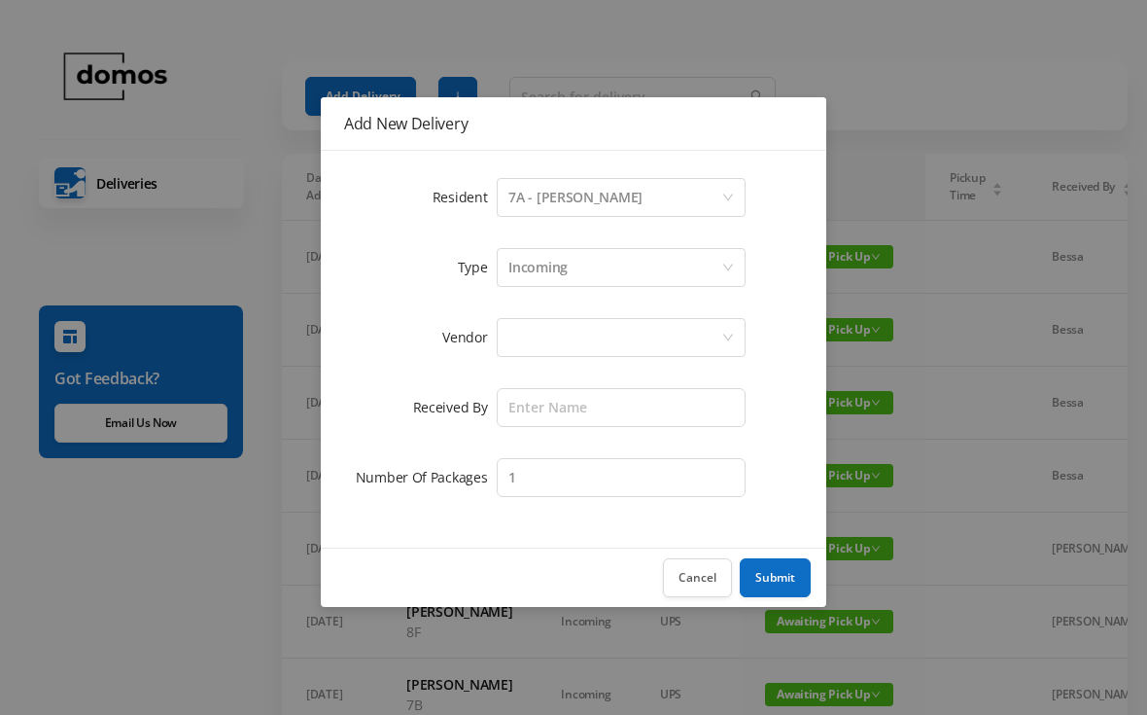
click at [654, 319] on div at bounding box center [614, 337] width 213 height 37
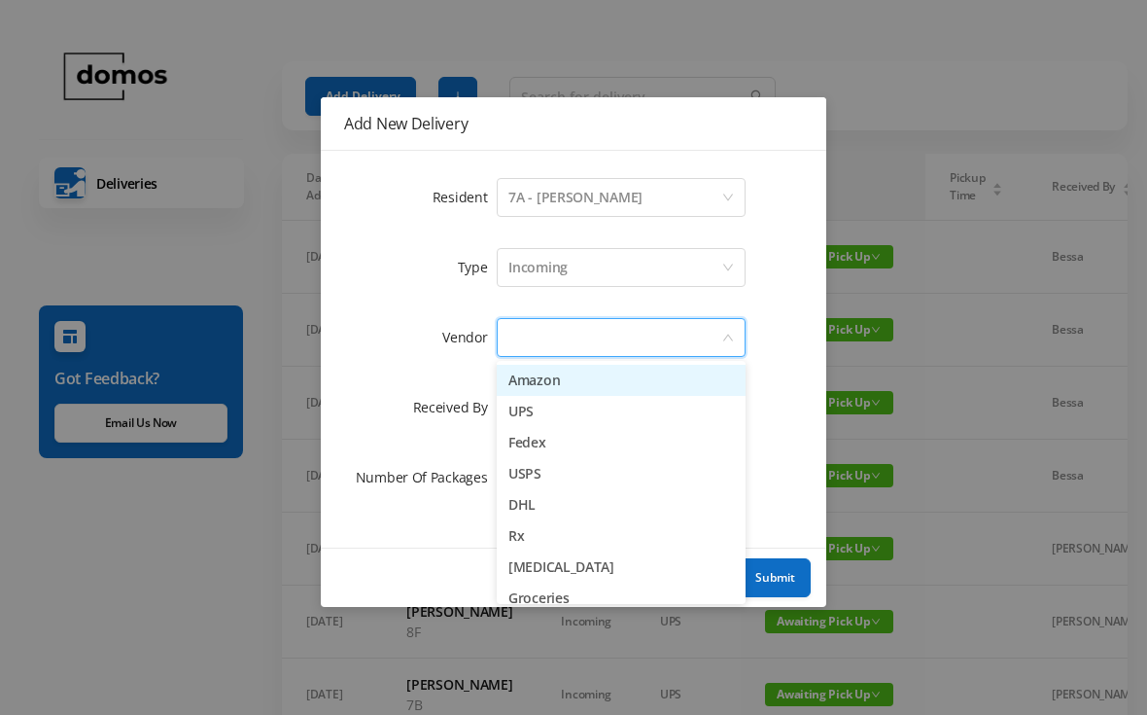
click at [551, 472] on li "USPS" at bounding box center [621, 473] width 249 height 31
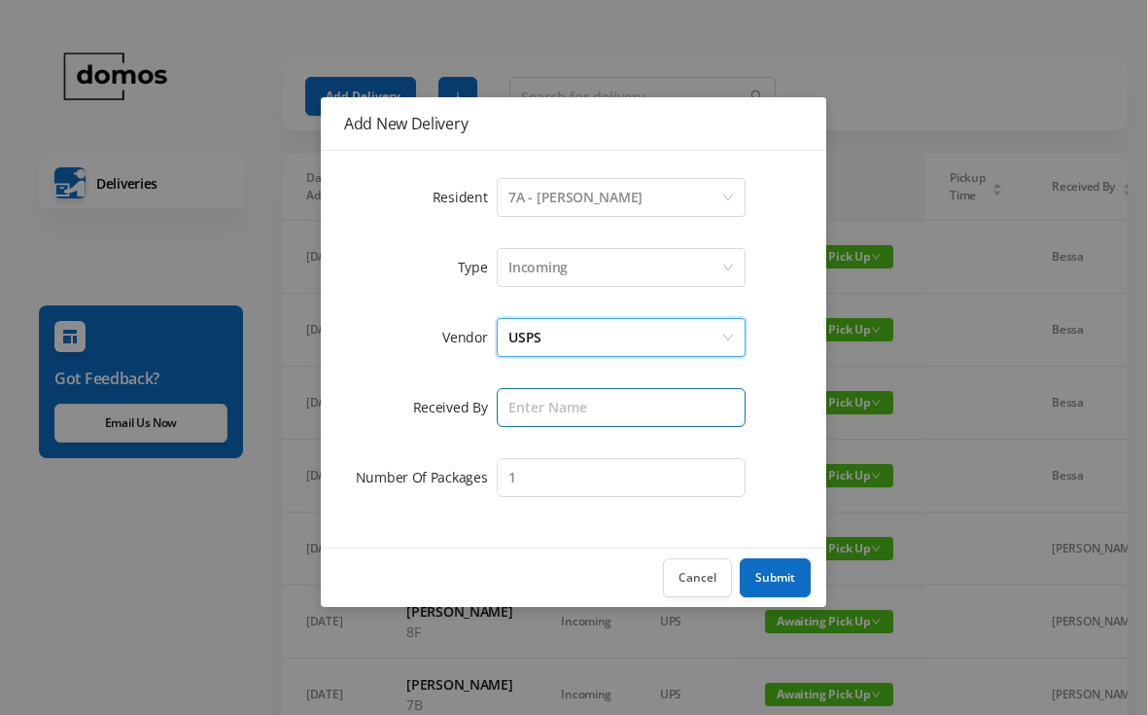
click at [618, 406] on input "text" at bounding box center [621, 407] width 249 height 39
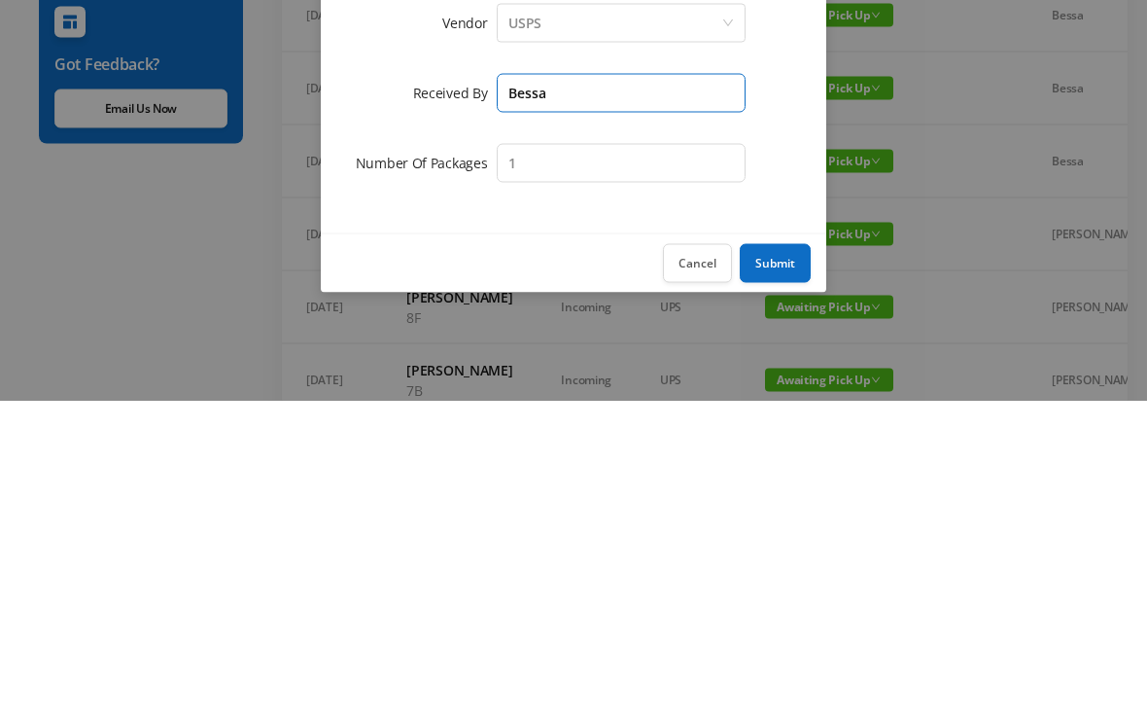
type input "Bessa"
click at [769, 558] on button "Submit" at bounding box center [775, 577] width 71 height 39
